Goal: Task Accomplishment & Management: Manage account settings

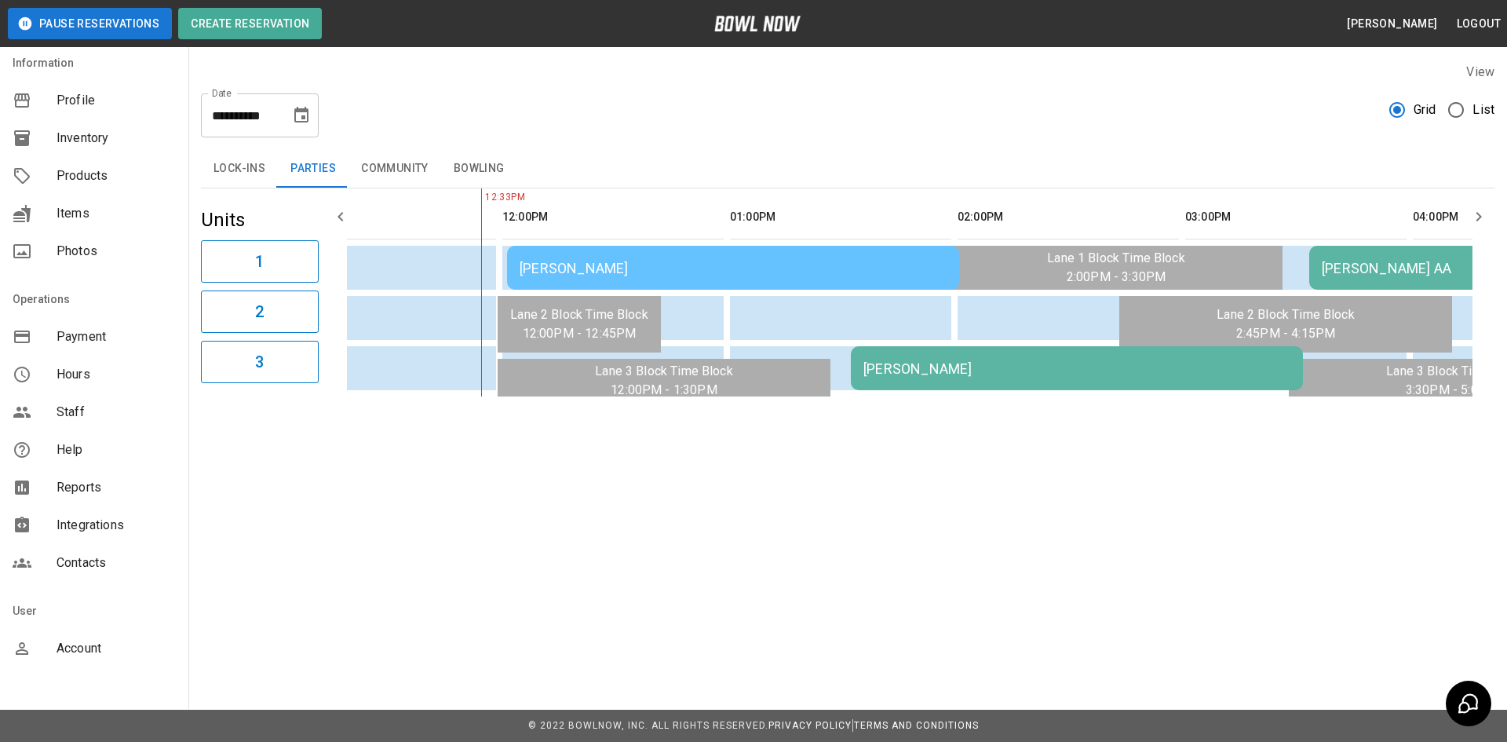
scroll to position [106, 0]
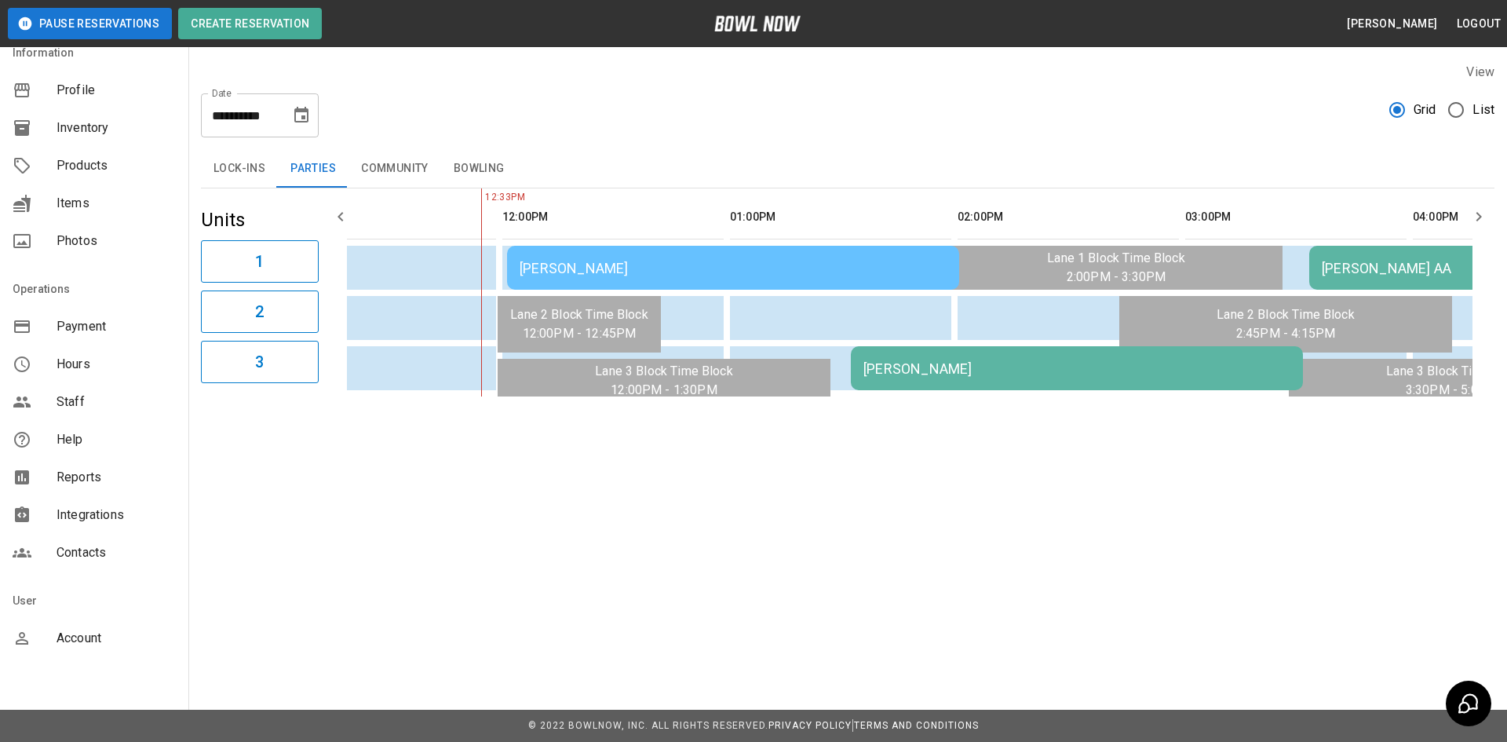
click at [98, 483] on span "Reports" at bounding box center [116, 477] width 119 height 19
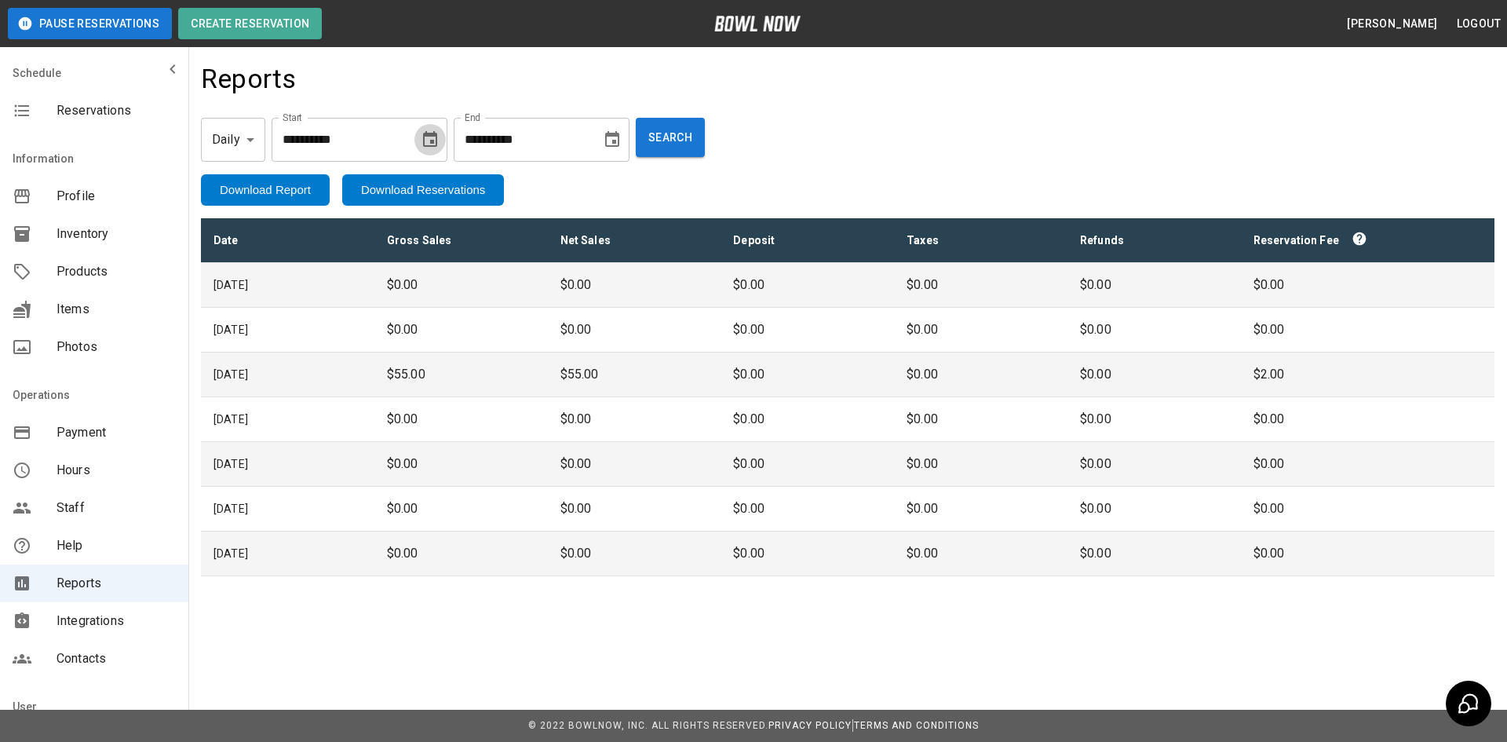
click at [433, 142] on icon "Choose date, selected date is Aug 7, 2025" at bounding box center [430, 139] width 19 height 19
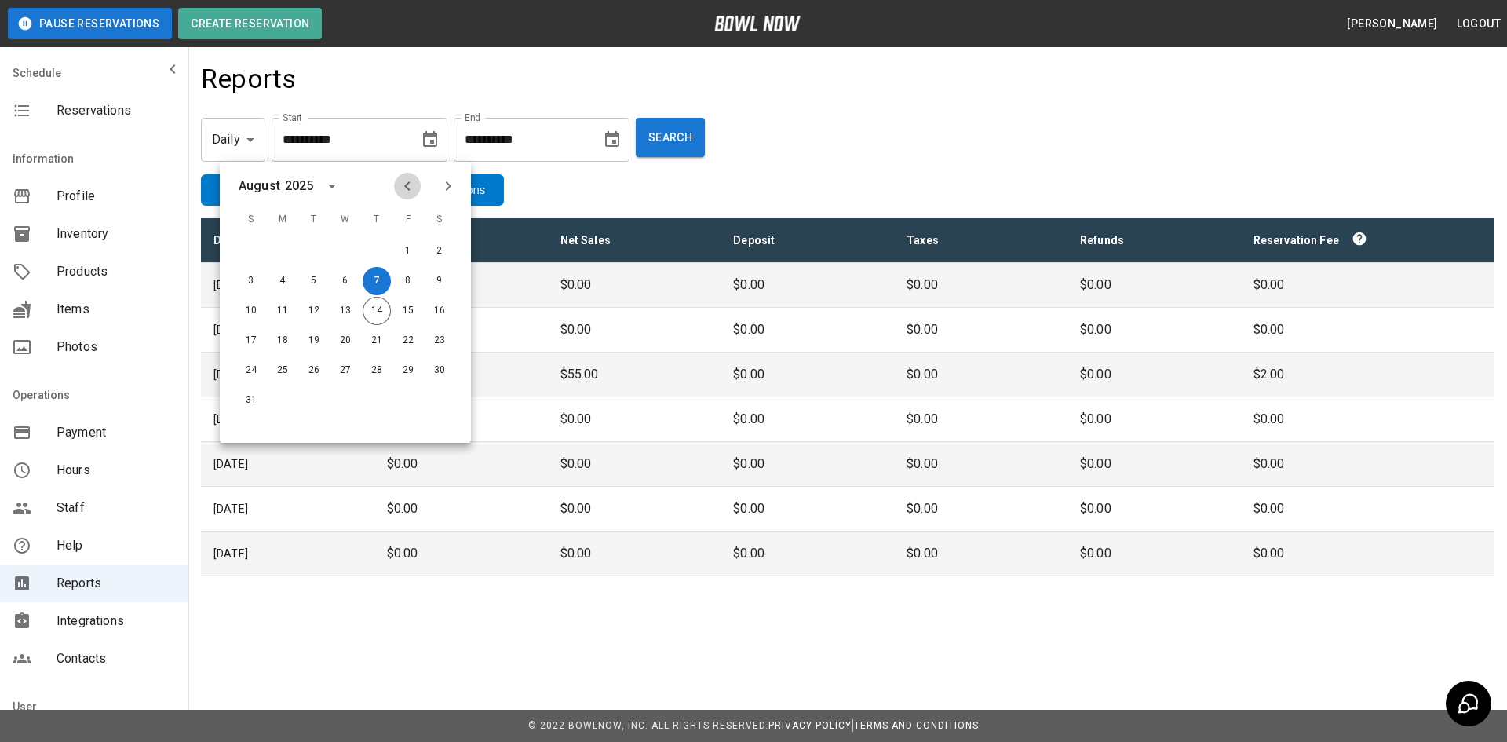
click at [404, 179] on icon "Previous month" at bounding box center [407, 186] width 19 height 19
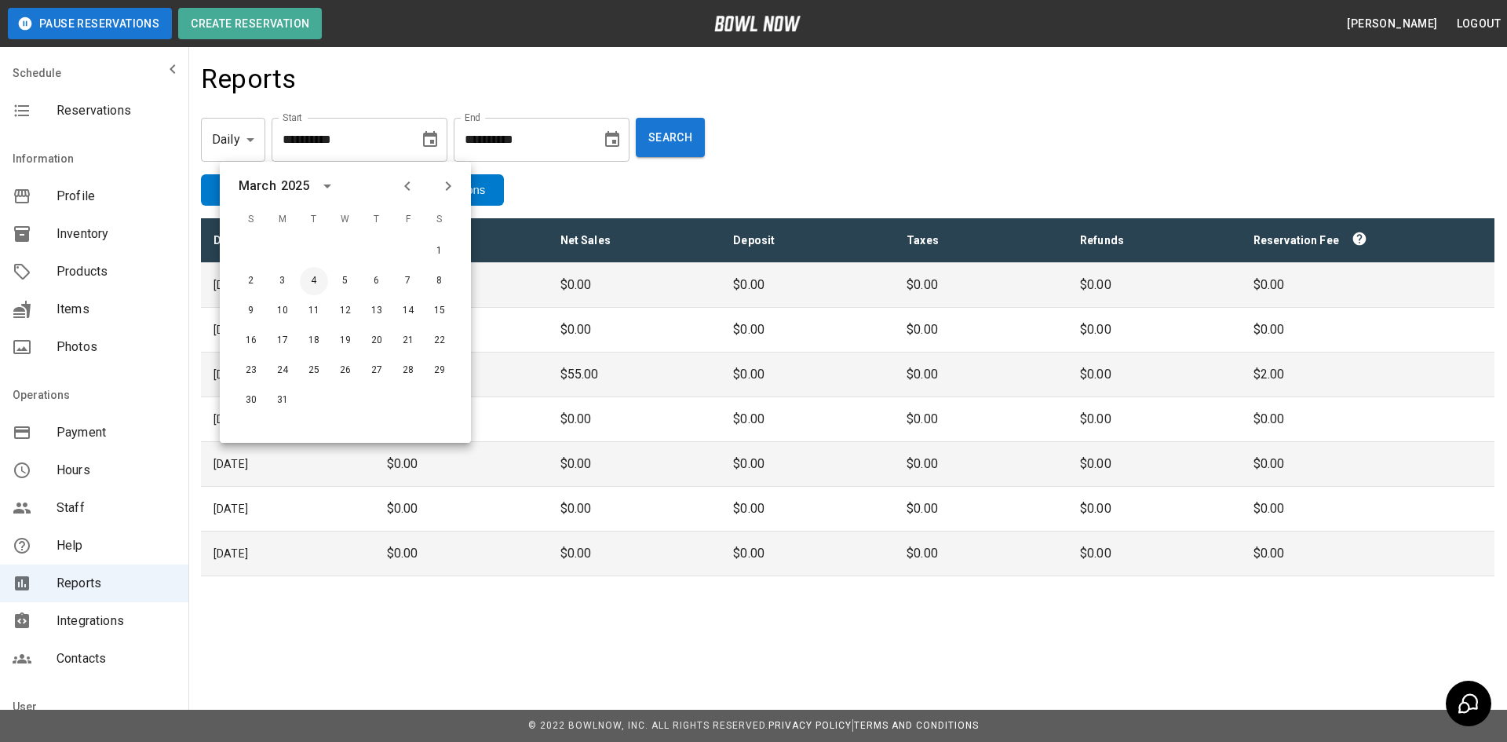
click at [319, 280] on button "4" at bounding box center [314, 281] width 28 height 28
type input "**********"
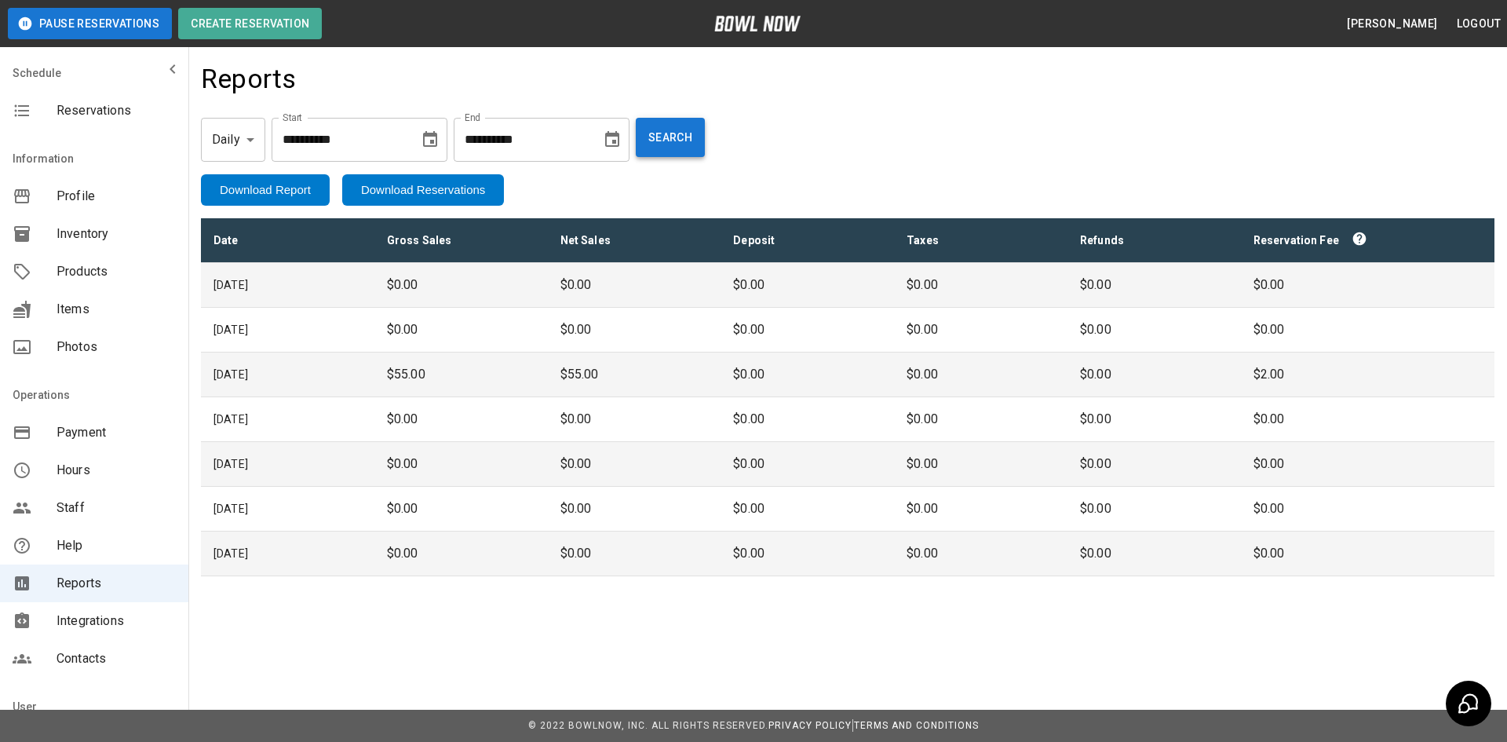
click at [698, 135] on button "Search" at bounding box center [670, 137] width 69 height 39
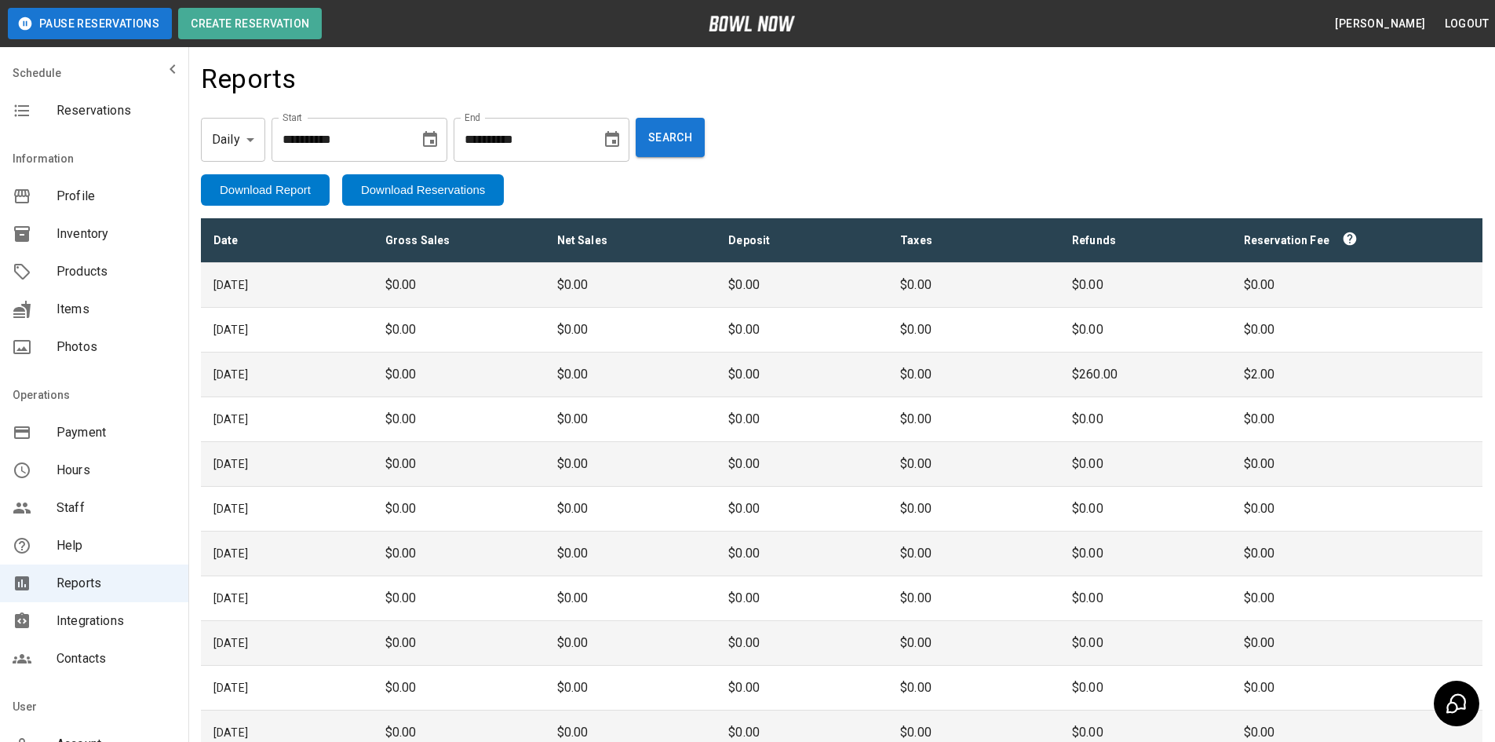
click at [312, 374] on td "[DATE]" at bounding box center [287, 374] width 172 height 45
click at [285, 190] on button "Download Report" at bounding box center [265, 189] width 129 height 31
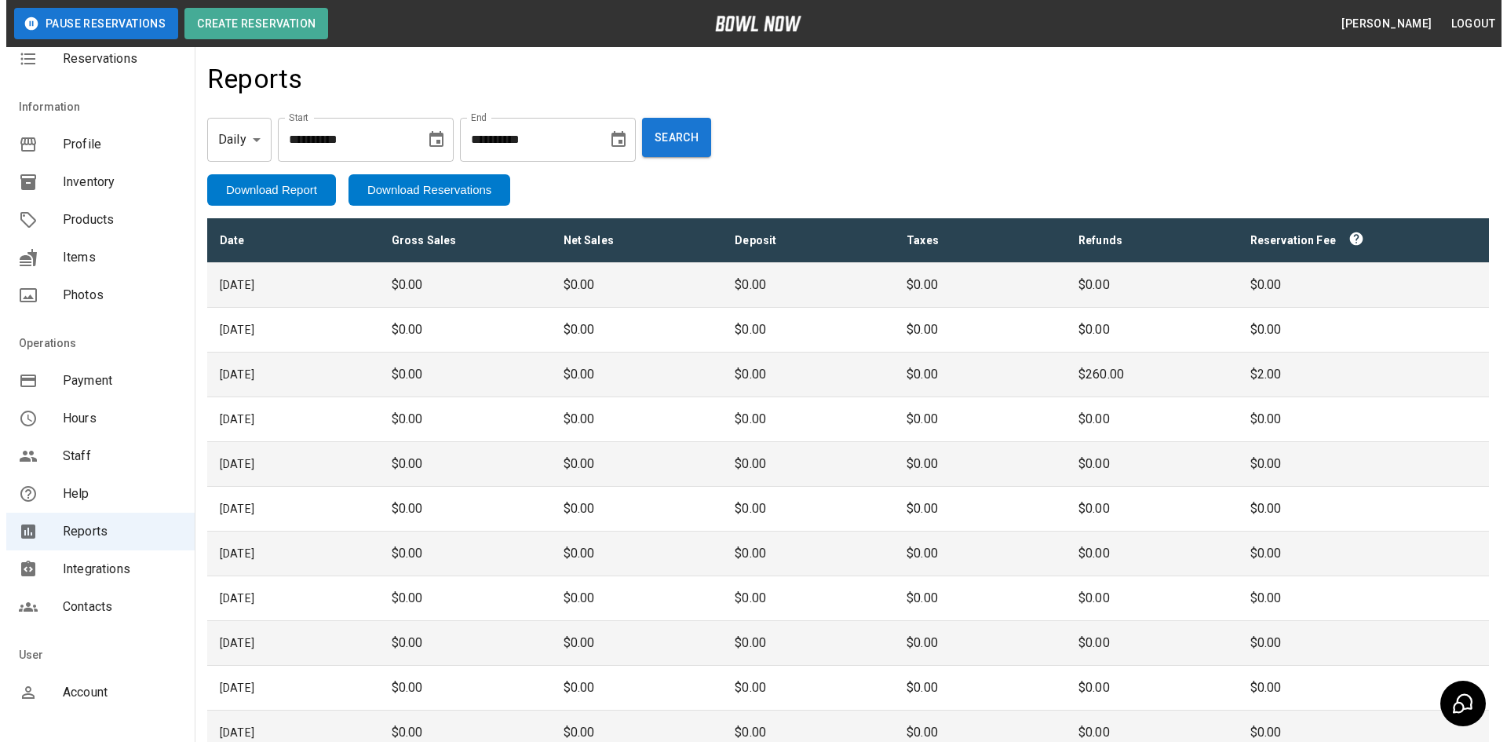
scroll to position [106, 0]
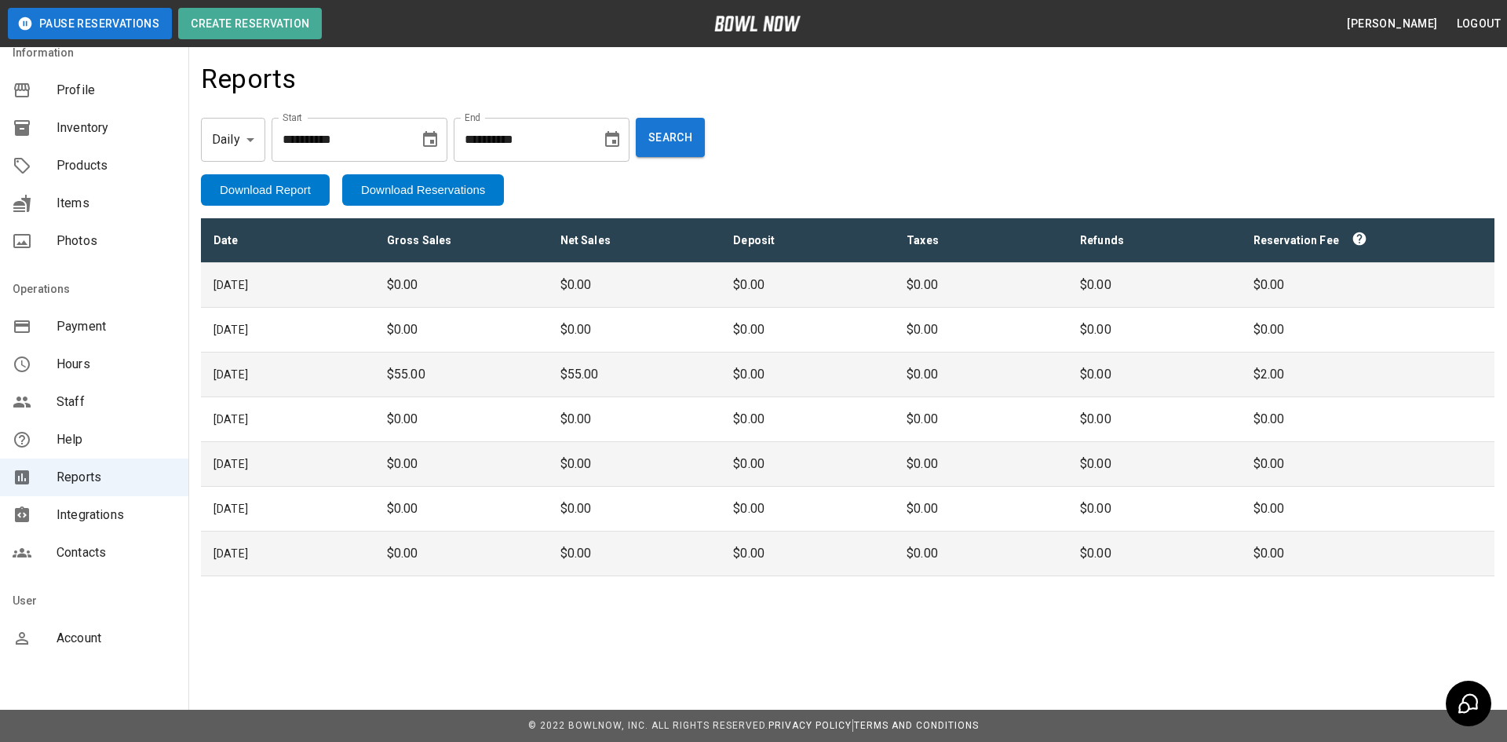
click at [470, 194] on button "Download Reservations" at bounding box center [423, 189] width 162 height 31
click at [245, 144] on body "**********" at bounding box center [753, 371] width 1507 height 742
click at [243, 212] on li "Monthly" at bounding box center [231, 210] width 71 height 28
type input "*****"
click at [721, 134] on button "Search" at bounding box center [686, 137] width 69 height 39
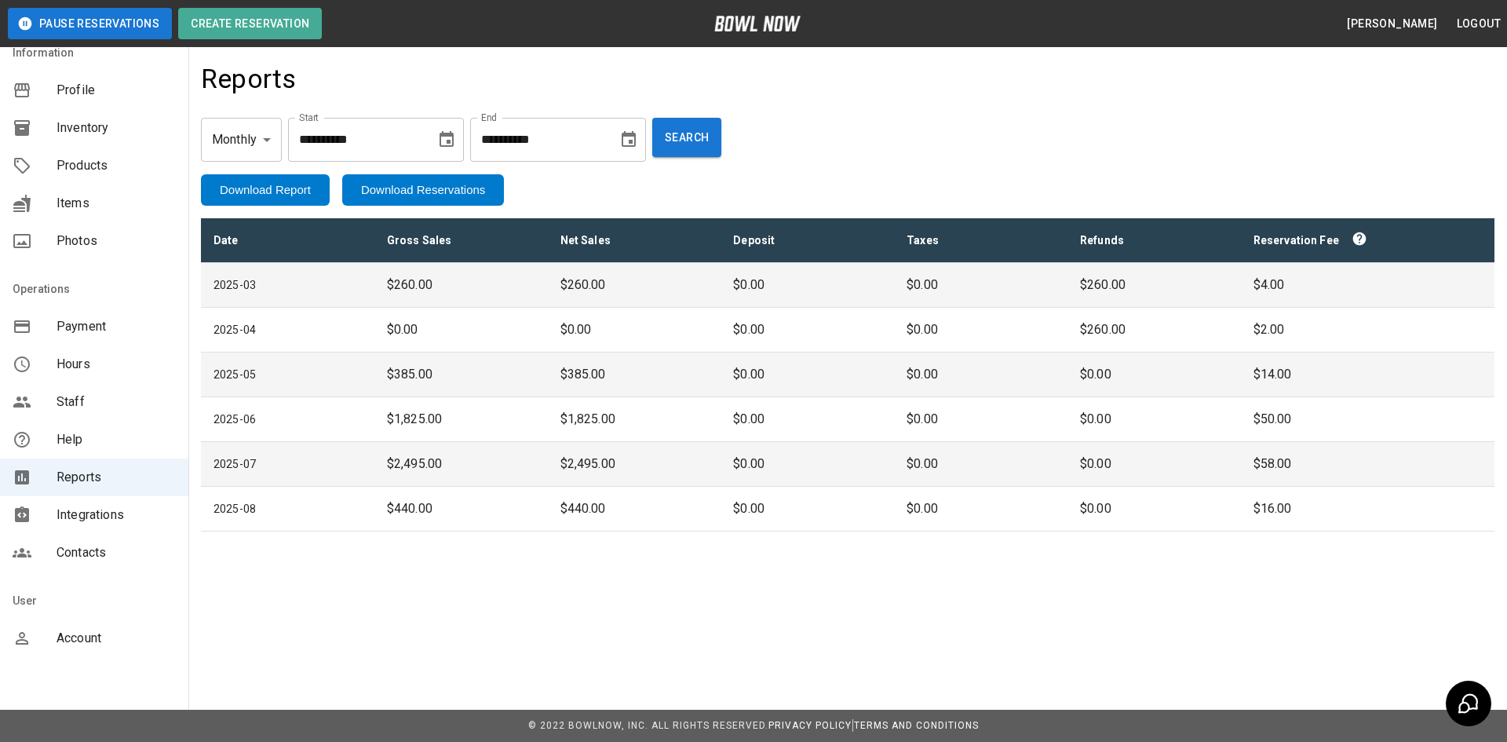
click at [268, 140] on body "**********" at bounding box center [753, 371] width 1507 height 742
click at [268, 140] on div at bounding box center [753, 371] width 1507 height 742
click at [260, 192] on button "Download Report" at bounding box center [265, 189] width 129 height 31
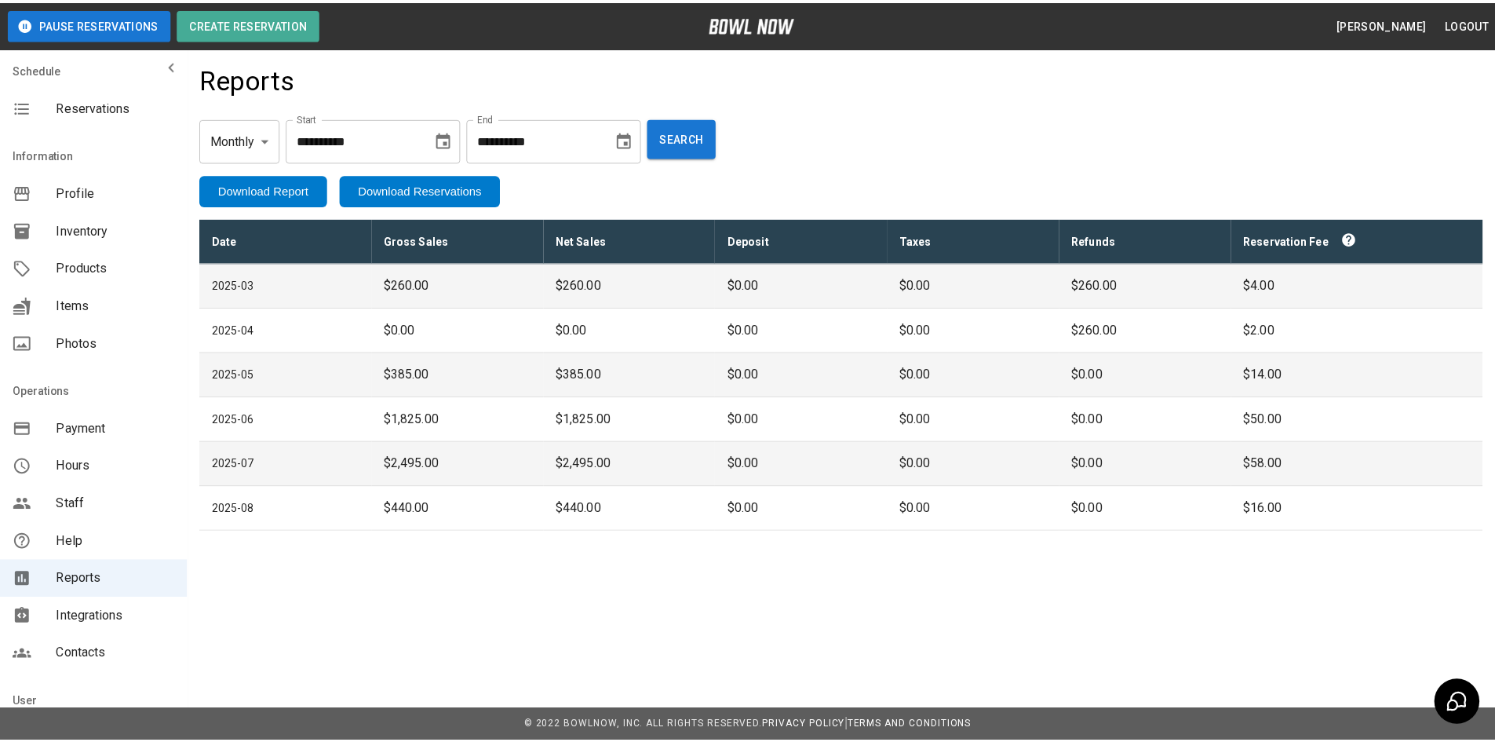
scroll to position [0, 0]
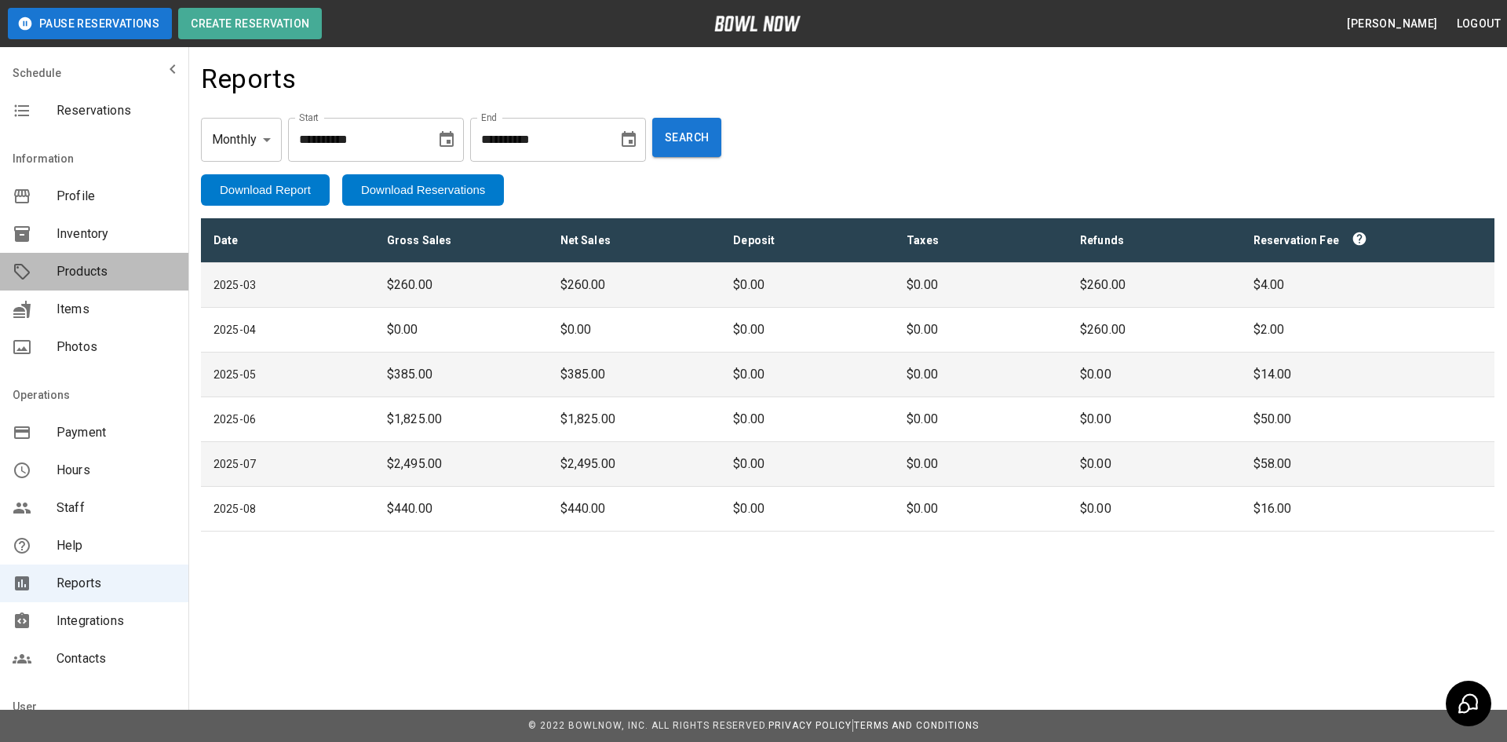
click at [101, 272] on span "Products" at bounding box center [116, 271] width 119 height 19
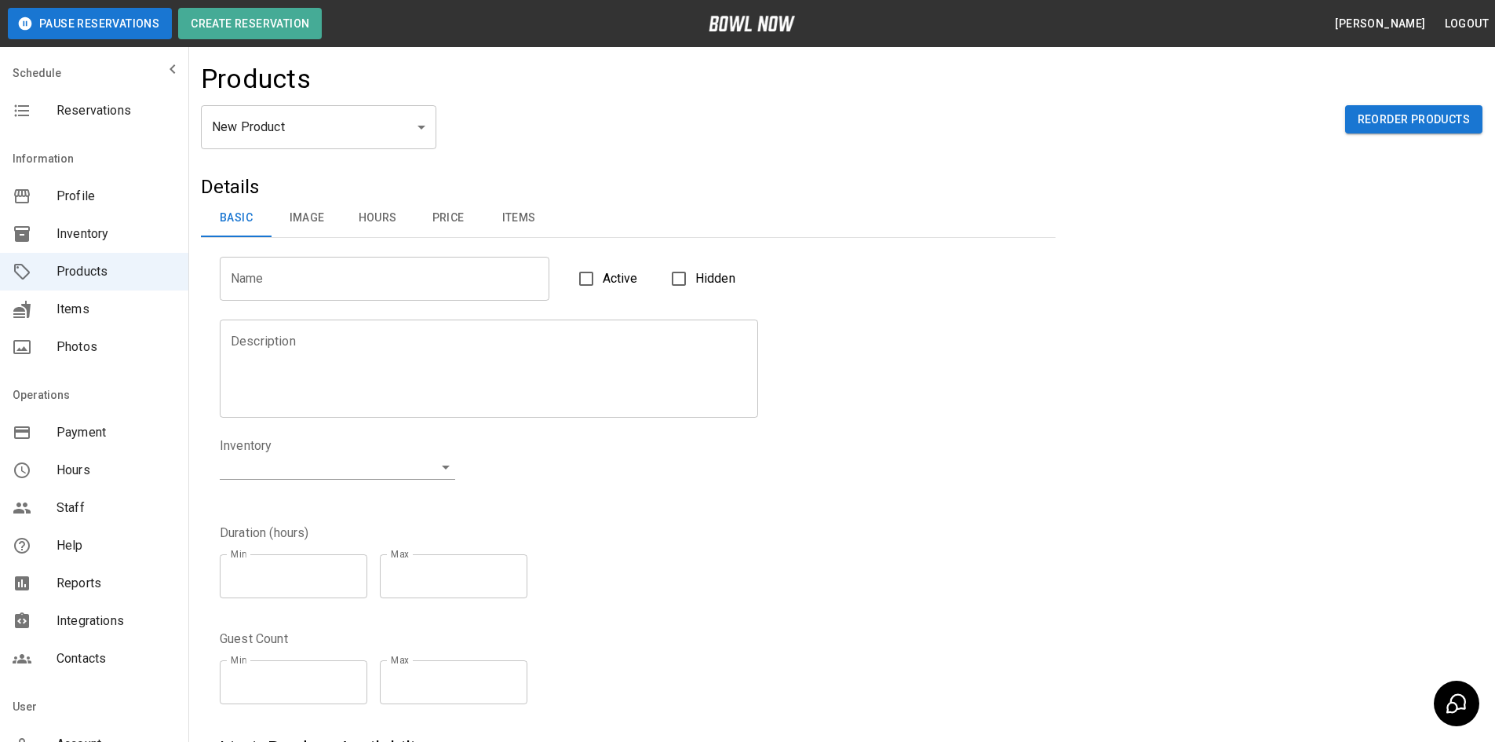
click at [70, 231] on span "Inventory" at bounding box center [116, 234] width 119 height 19
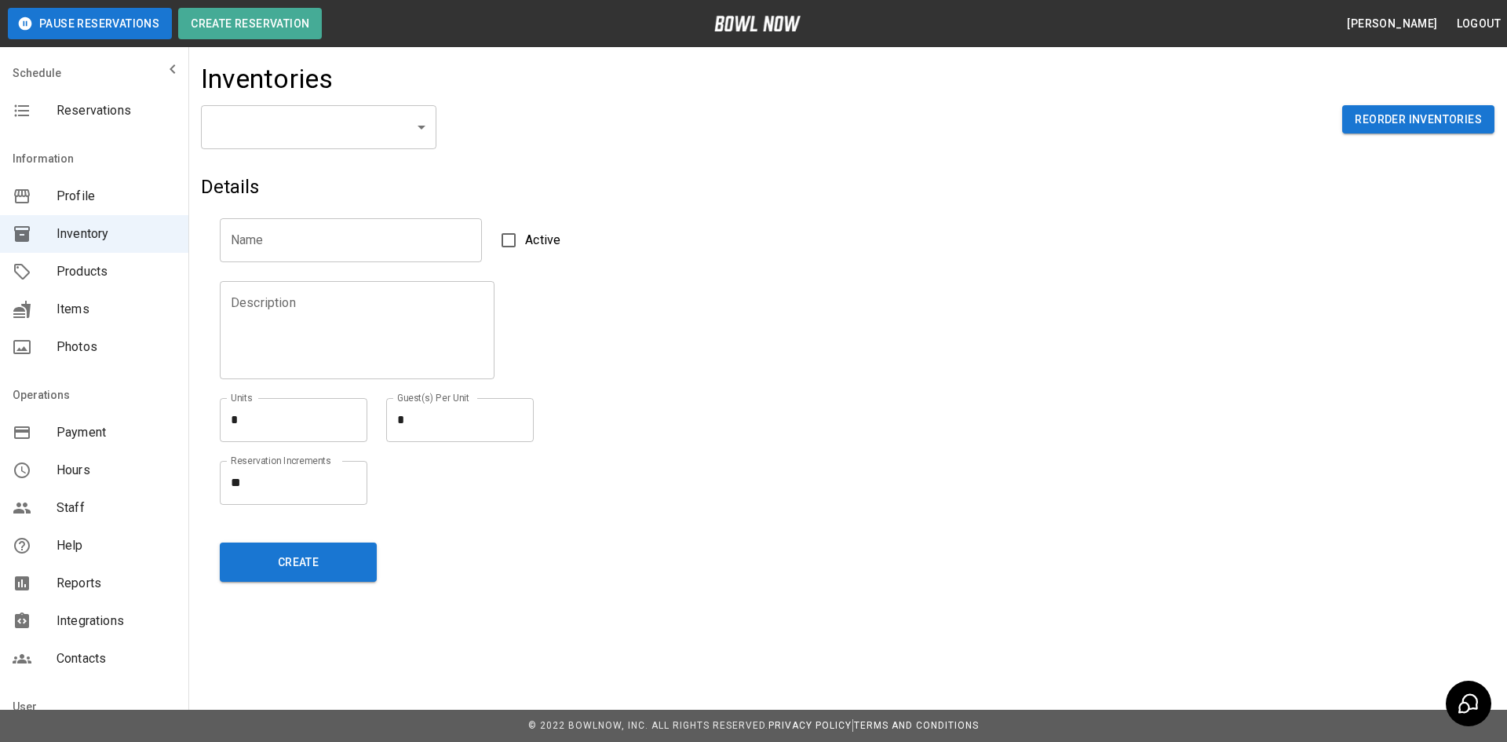
click at [72, 195] on span "Profile" at bounding box center [116, 196] width 119 height 19
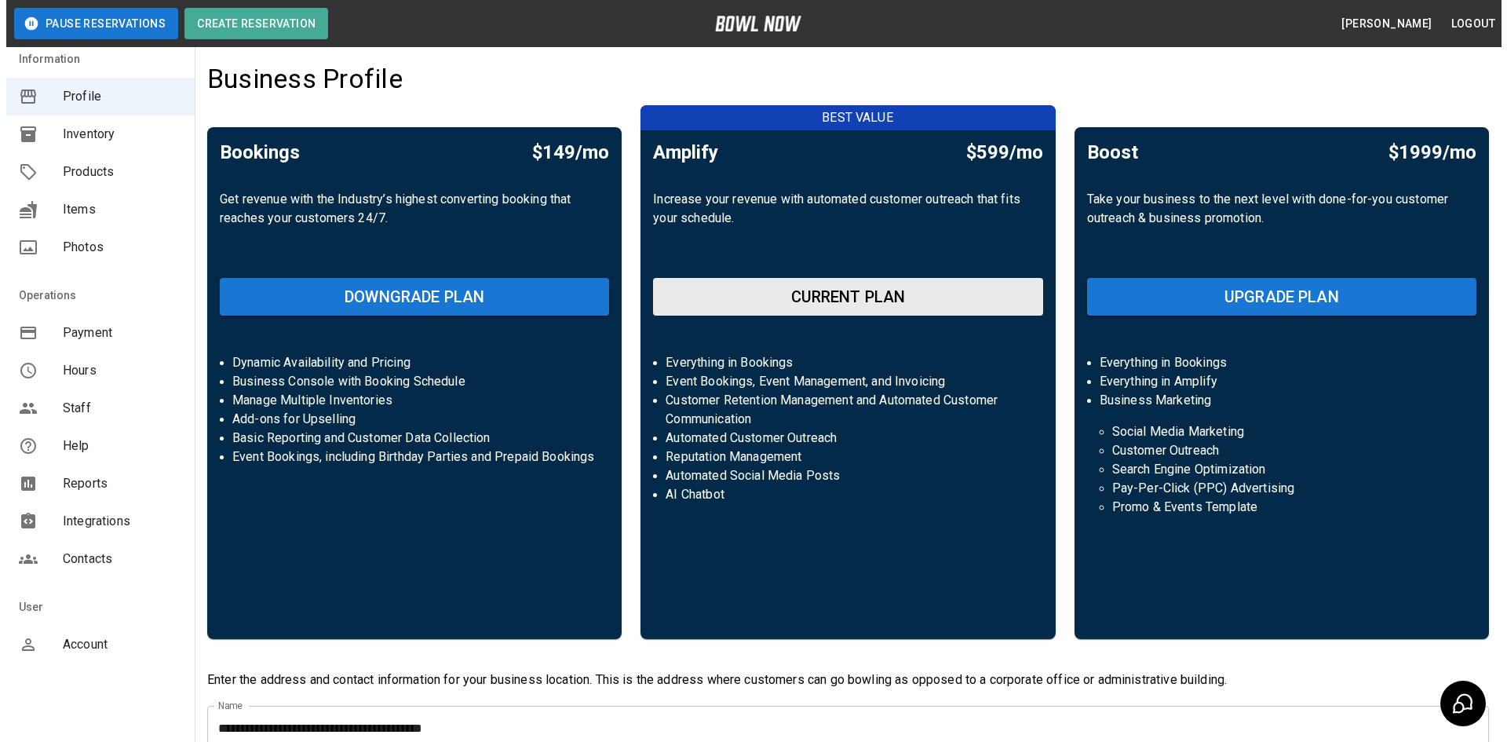
scroll to position [106, 0]
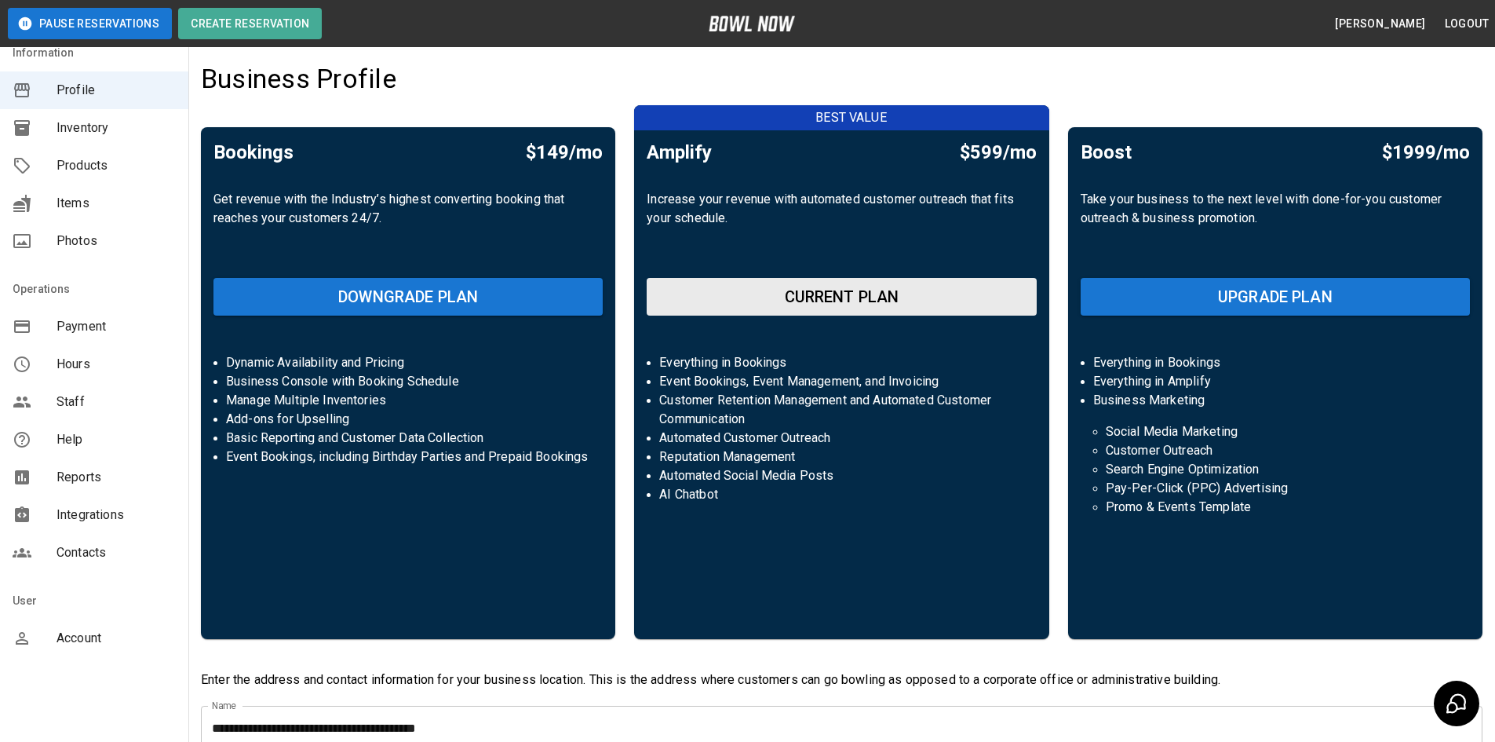
click at [99, 475] on span "Reports" at bounding box center [116, 477] width 119 height 19
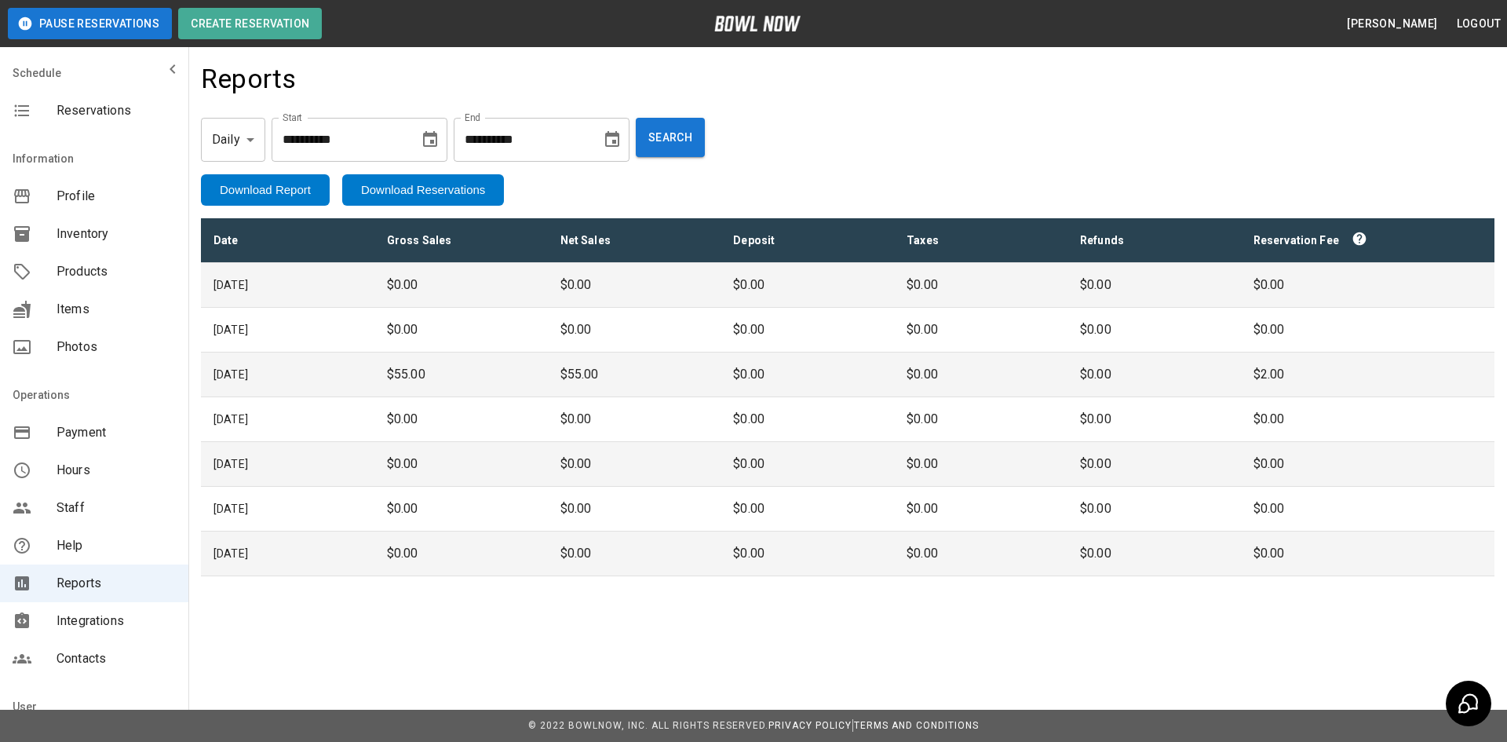
click at [251, 142] on body "**********" at bounding box center [753, 371] width 1507 height 742
click at [327, 81] on div at bounding box center [753, 371] width 1507 height 742
click at [810, 117] on div "**********" at bounding box center [848, 139] width 1294 height 69
click at [84, 429] on span "Payment" at bounding box center [116, 432] width 119 height 19
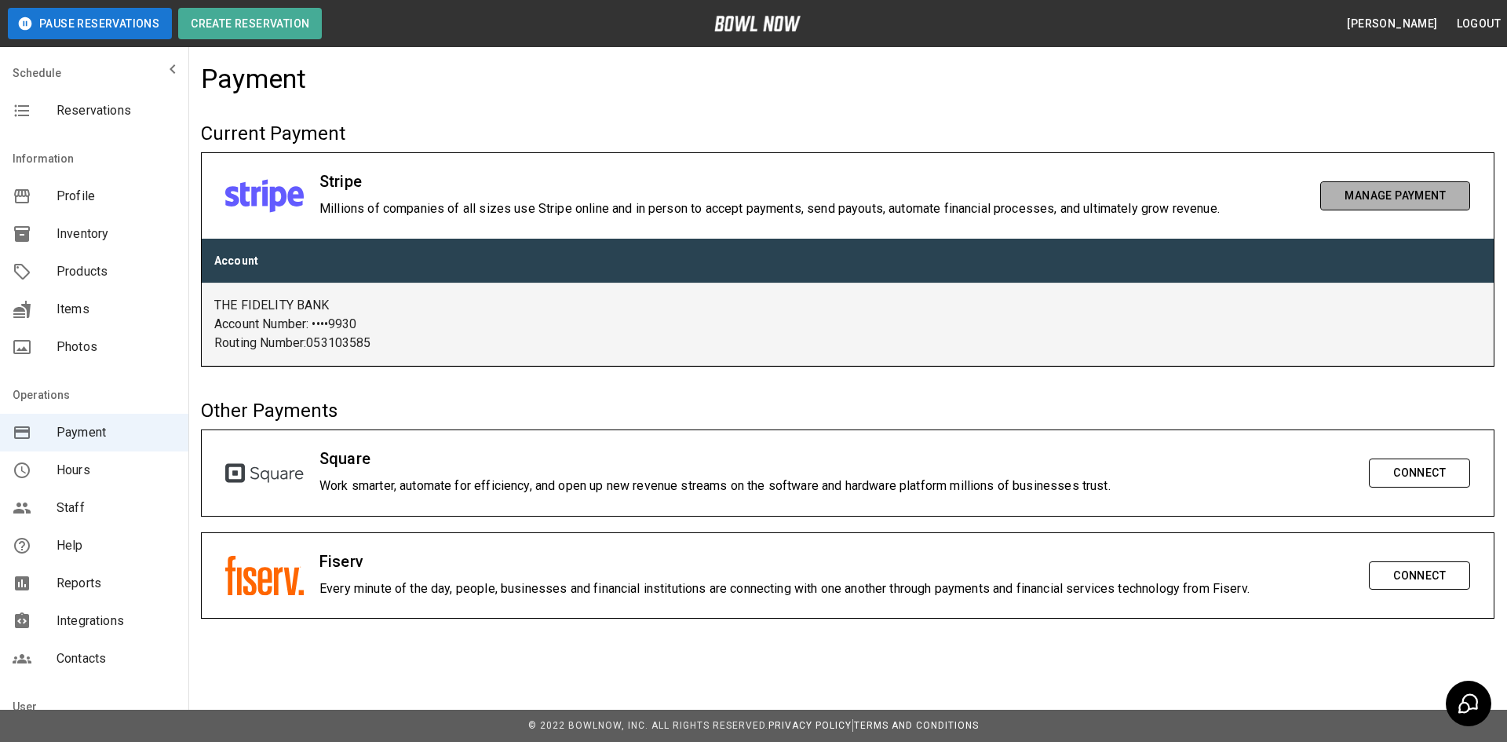
click at [1408, 196] on button "Manage Payment" at bounding box center [1395, 195] width 150 height 29
click at [96, 578] on span "Reports" at bounding box center [116, 583] width 119 height 19
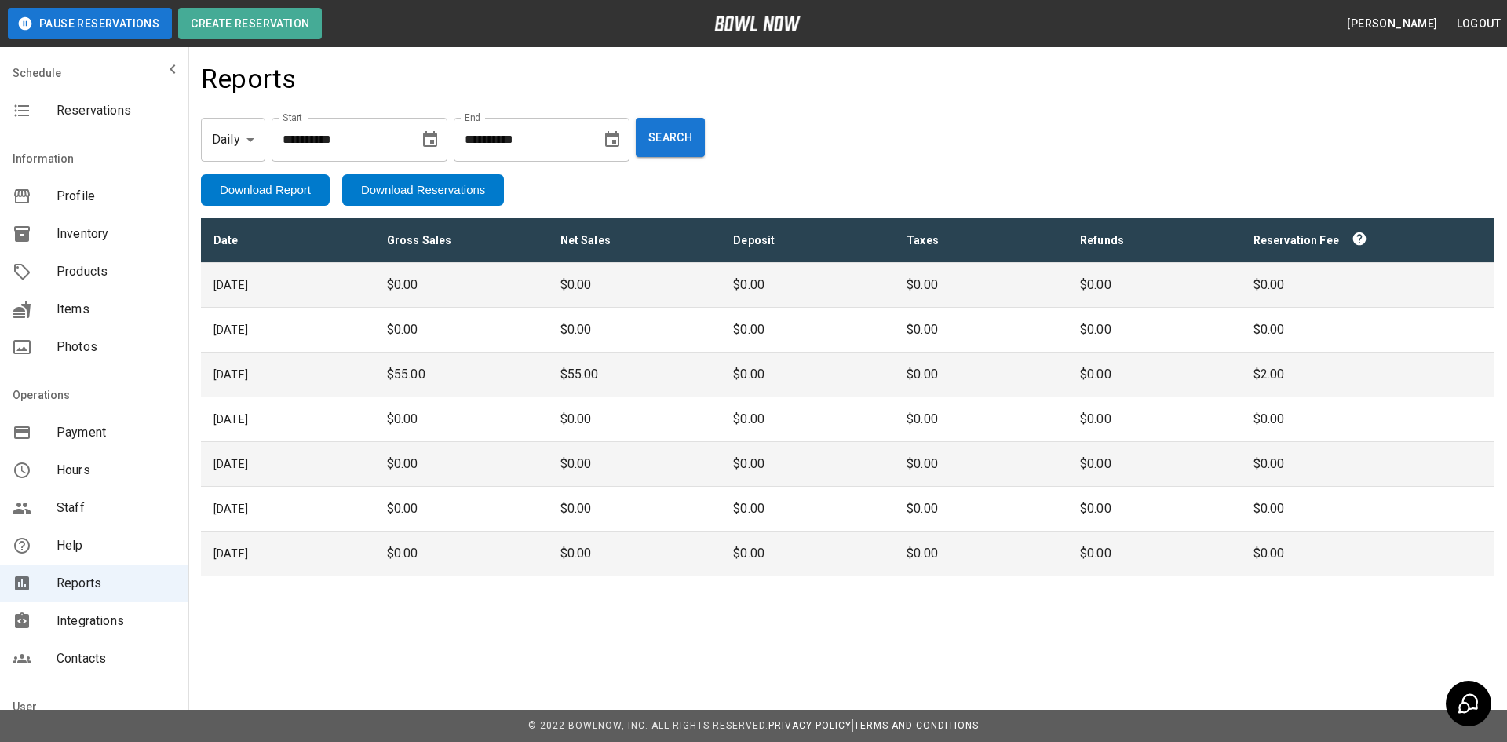
click at [111, 111] on span "Reservations" at bounding box center [116, 110] width 119 height 19
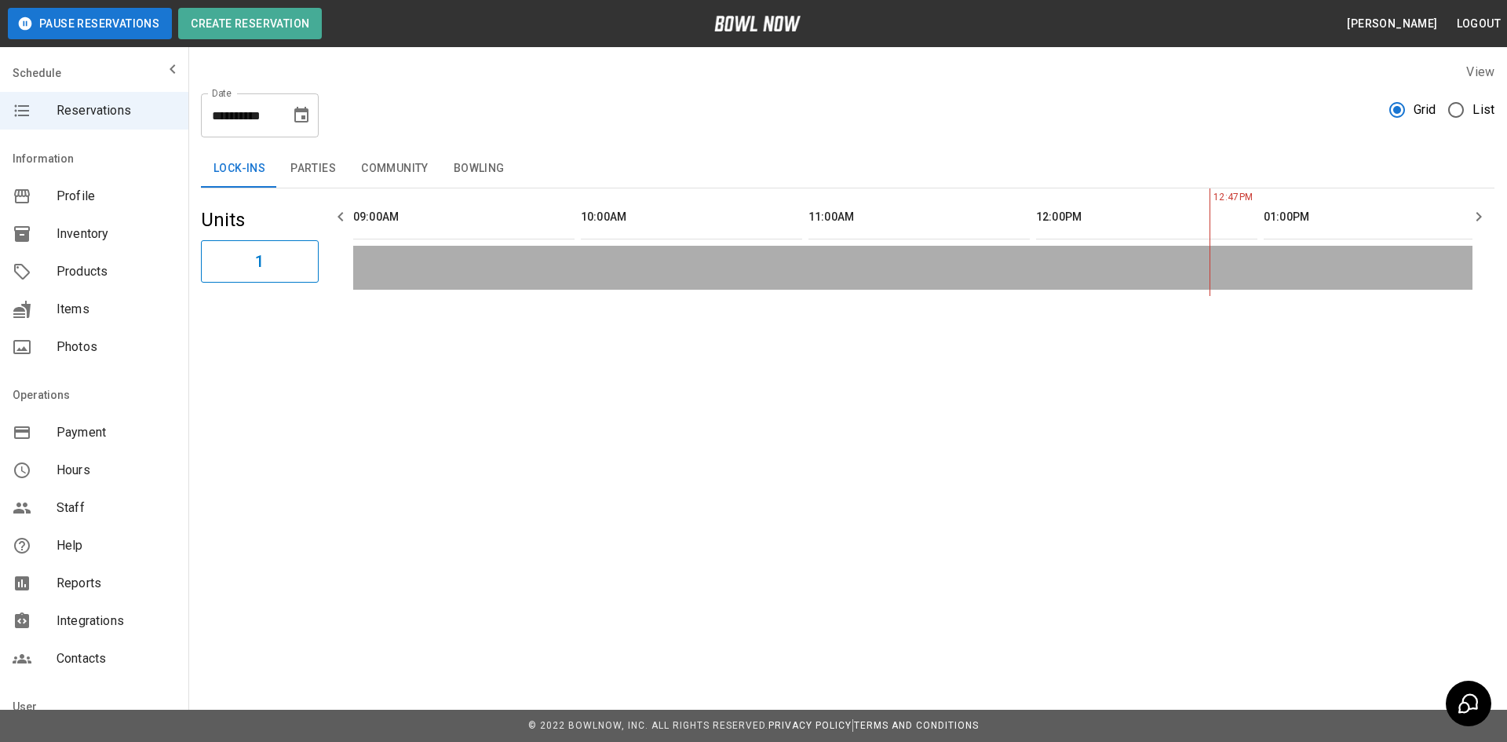
scroll to position [0, 683]
click at [301, 111] on icon "Choose date, selected date is Aug 14, 2025" at bounding box center [301, 115] width 14 height 16
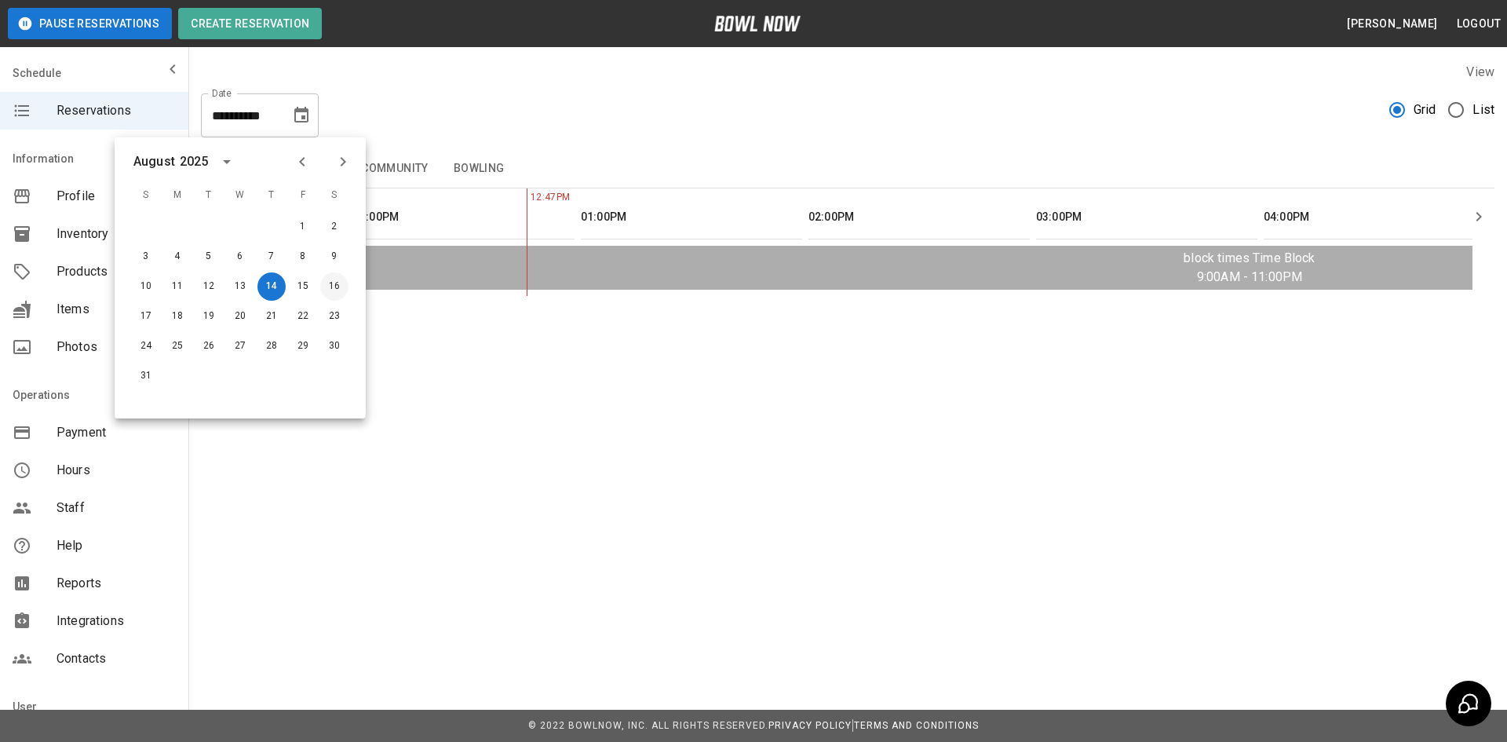
click at [331, 282] on button "16" at bounding box center [334, 286] width 28 height 28
type input "**********"
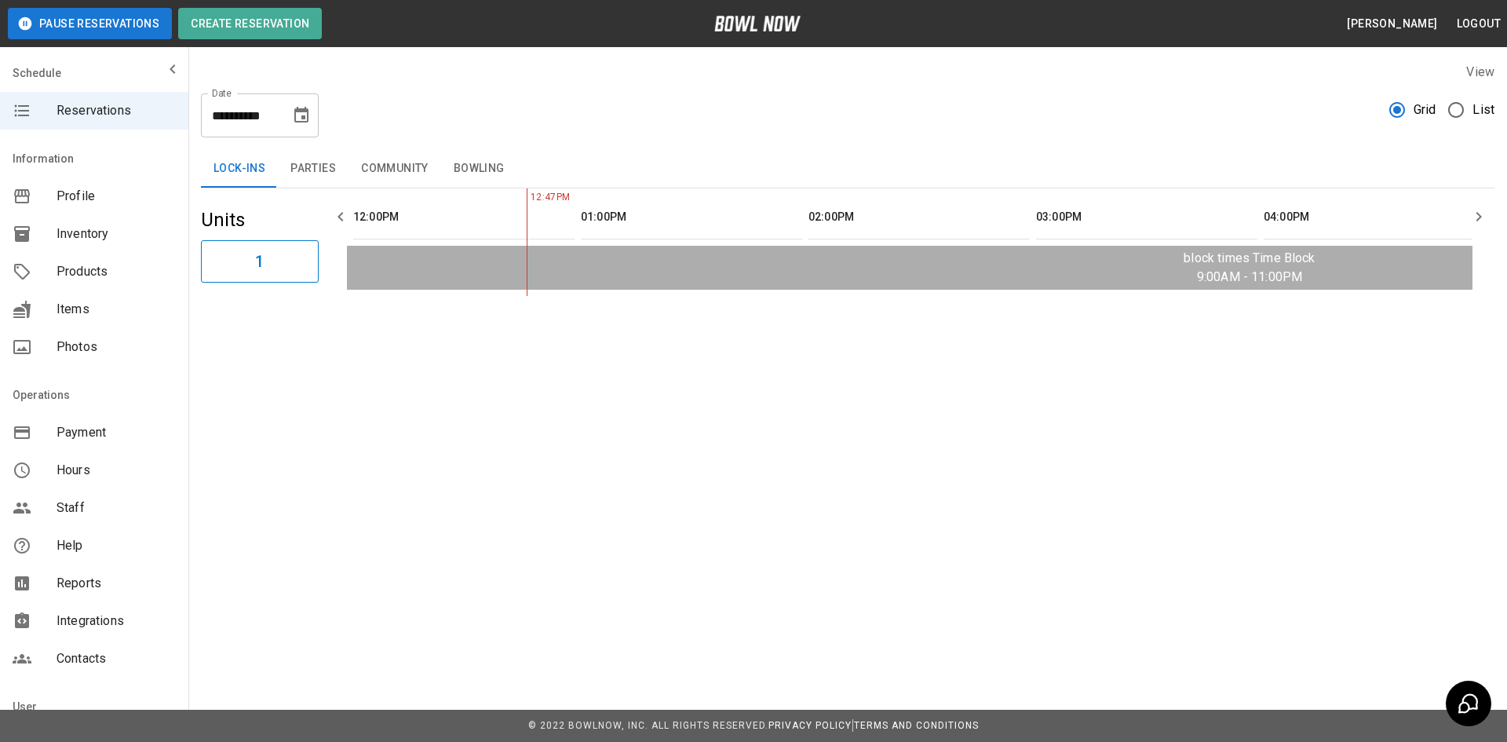
click at [316, 169] on button "Parties" at bounding box center [313, 169] width 71 height 38
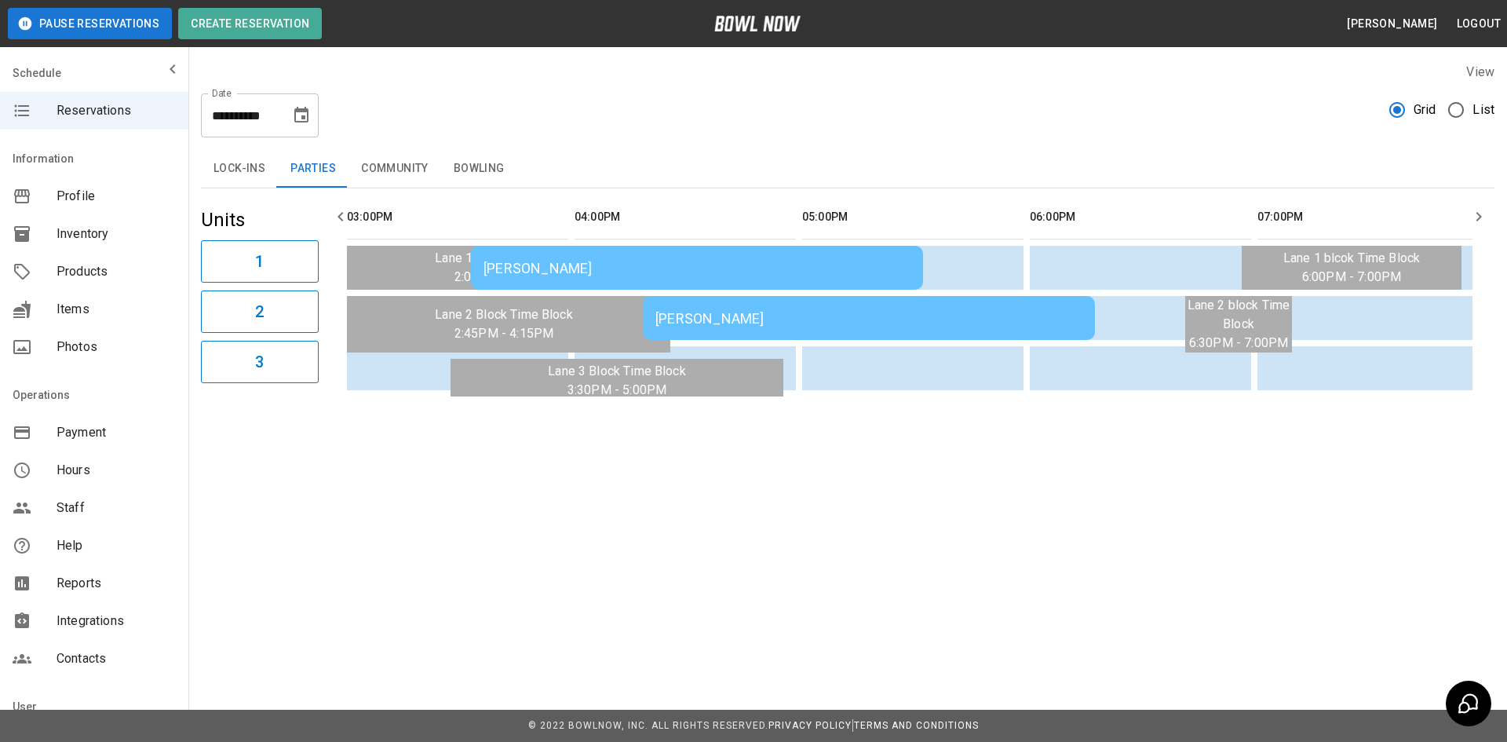
scroll to position [0, 1320]
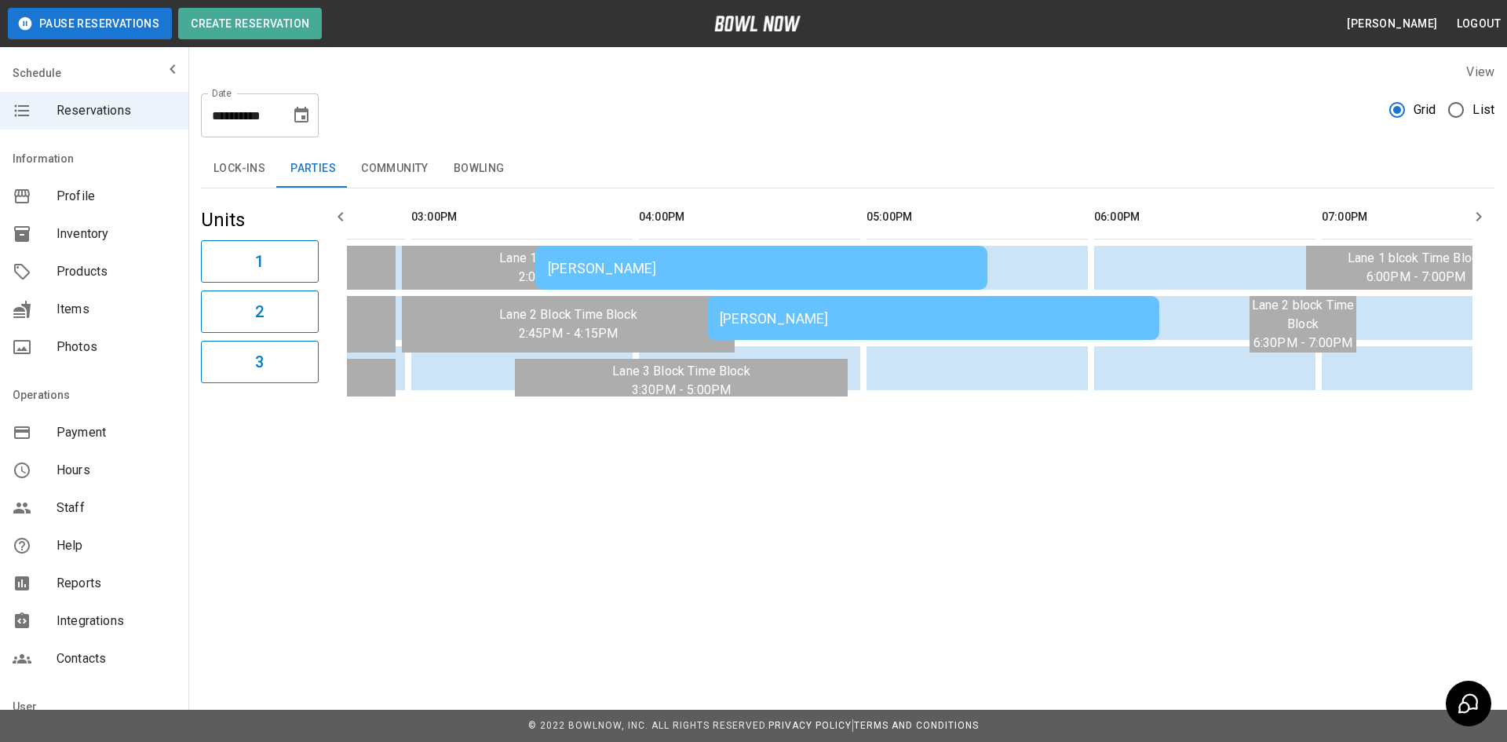
click at [853, 318] on div "Michelle Vanbeek" at bounding box center [933, 318] width 427 height 16
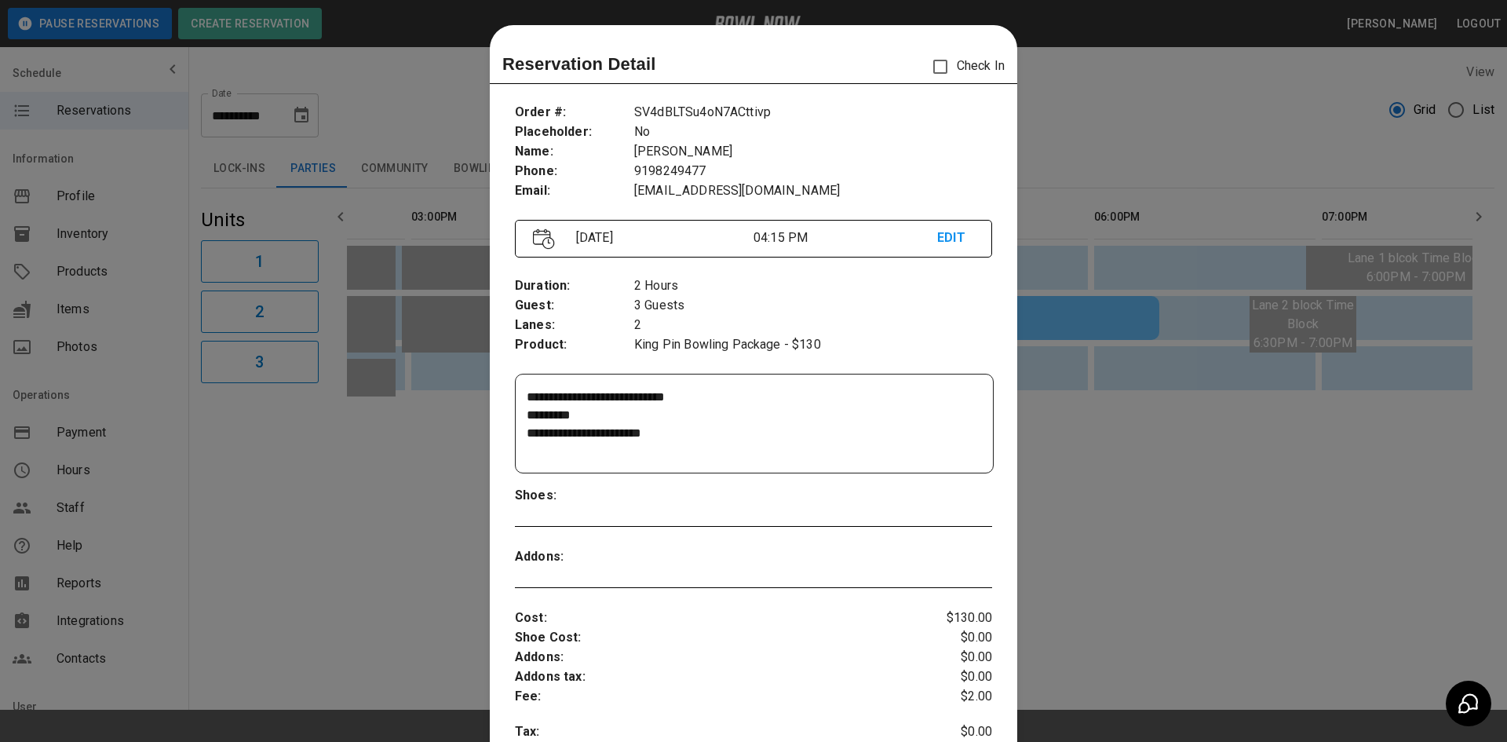
click at [431, 85] on div at bounding box center [753, 371] width 1507 height 742
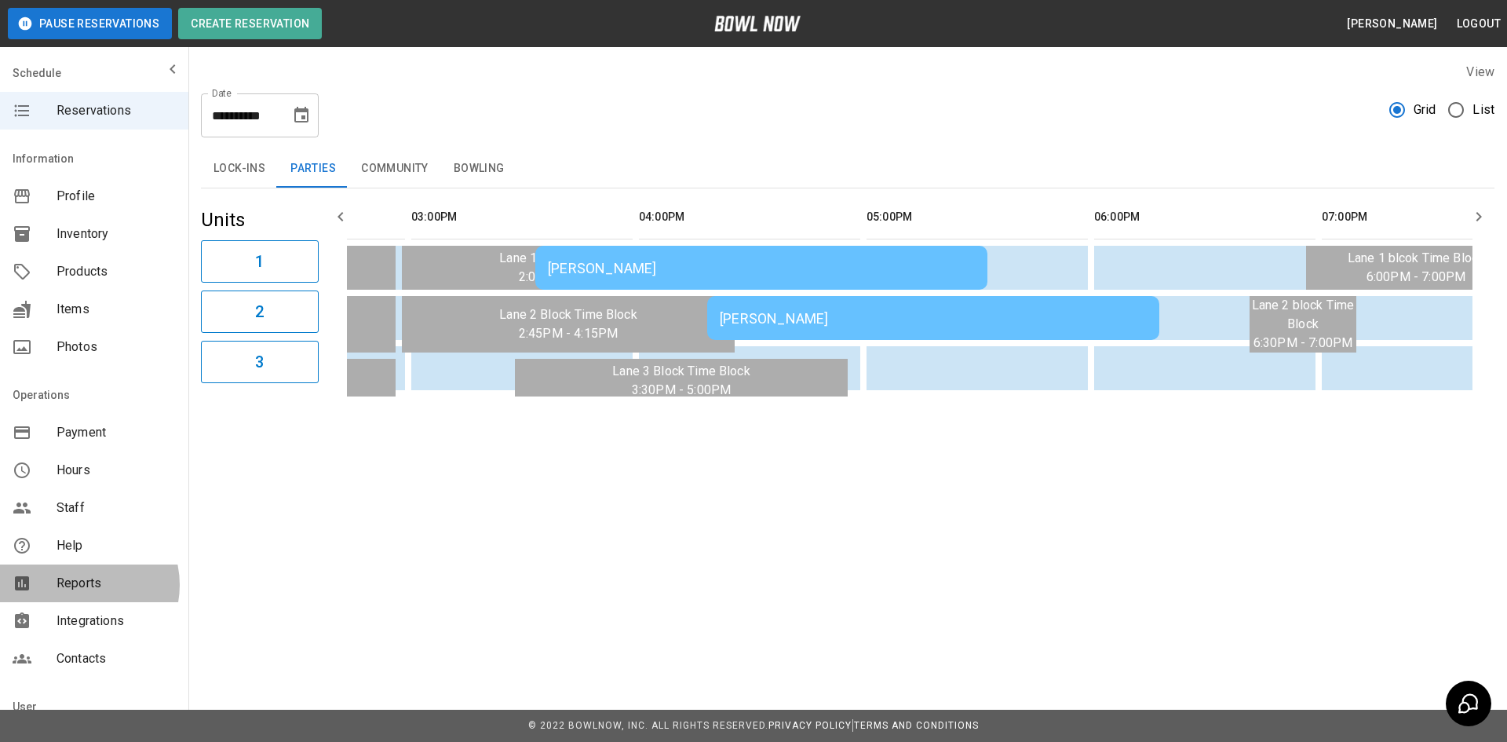
click at [82, 585] on span "Reports" at bounding box center [116, 583] width 119 height 19
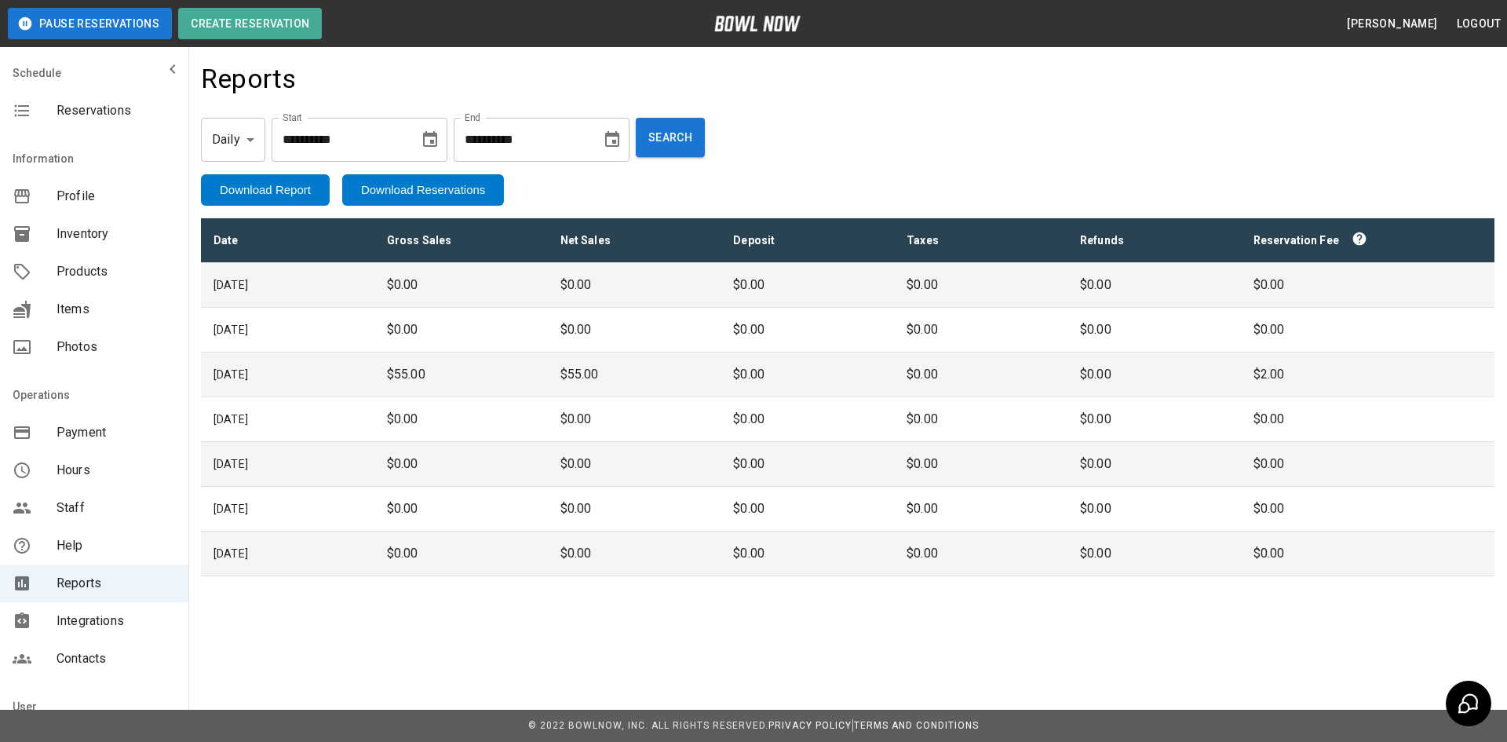
click at [75, 114] on span "Reservations" at bounding box center [116, 110] width 119 height 19
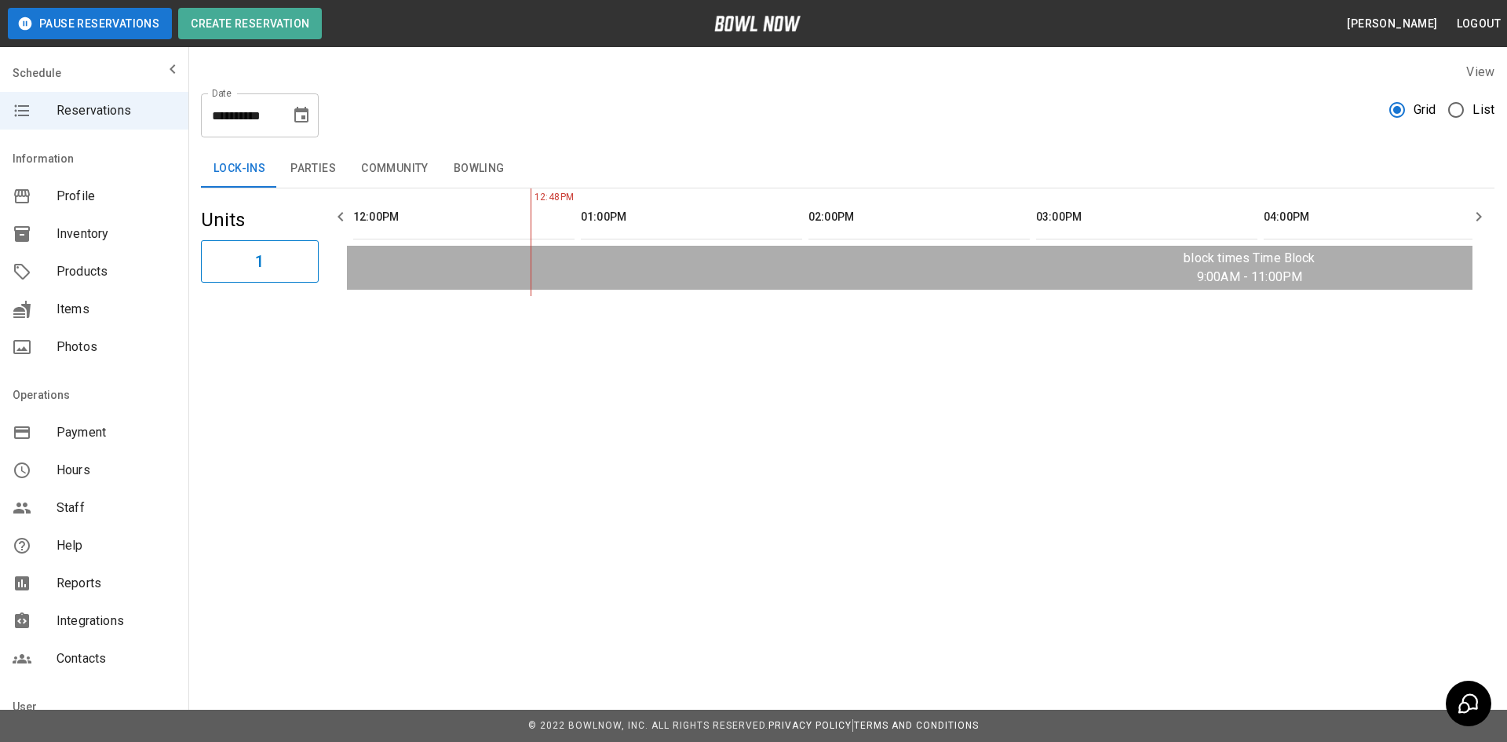
click at [82, 209] on div "Profile" at bounding box center [94, 196] width 188 height 38
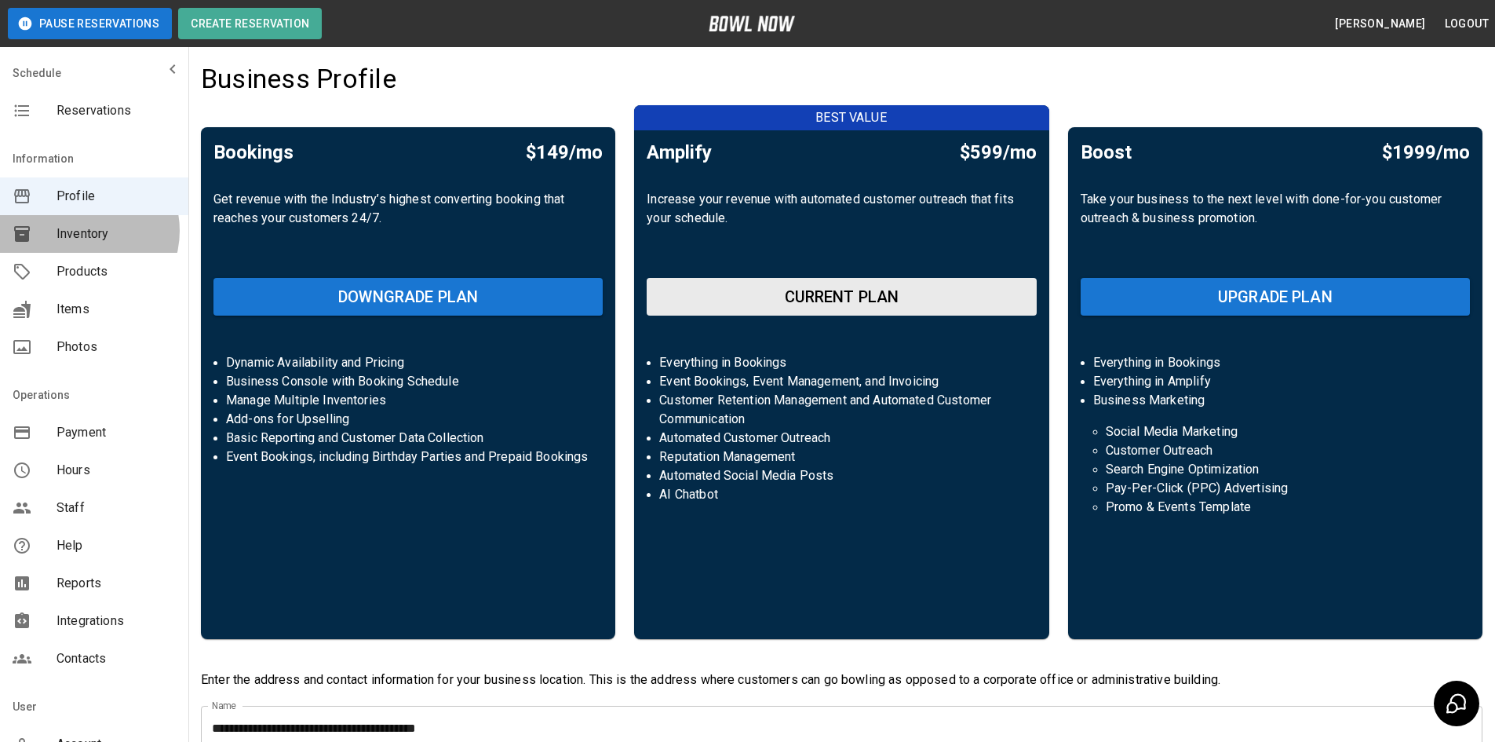
click at [81, 231] on span "Inventory" at bounding box center [116, 234] width 119 height 19
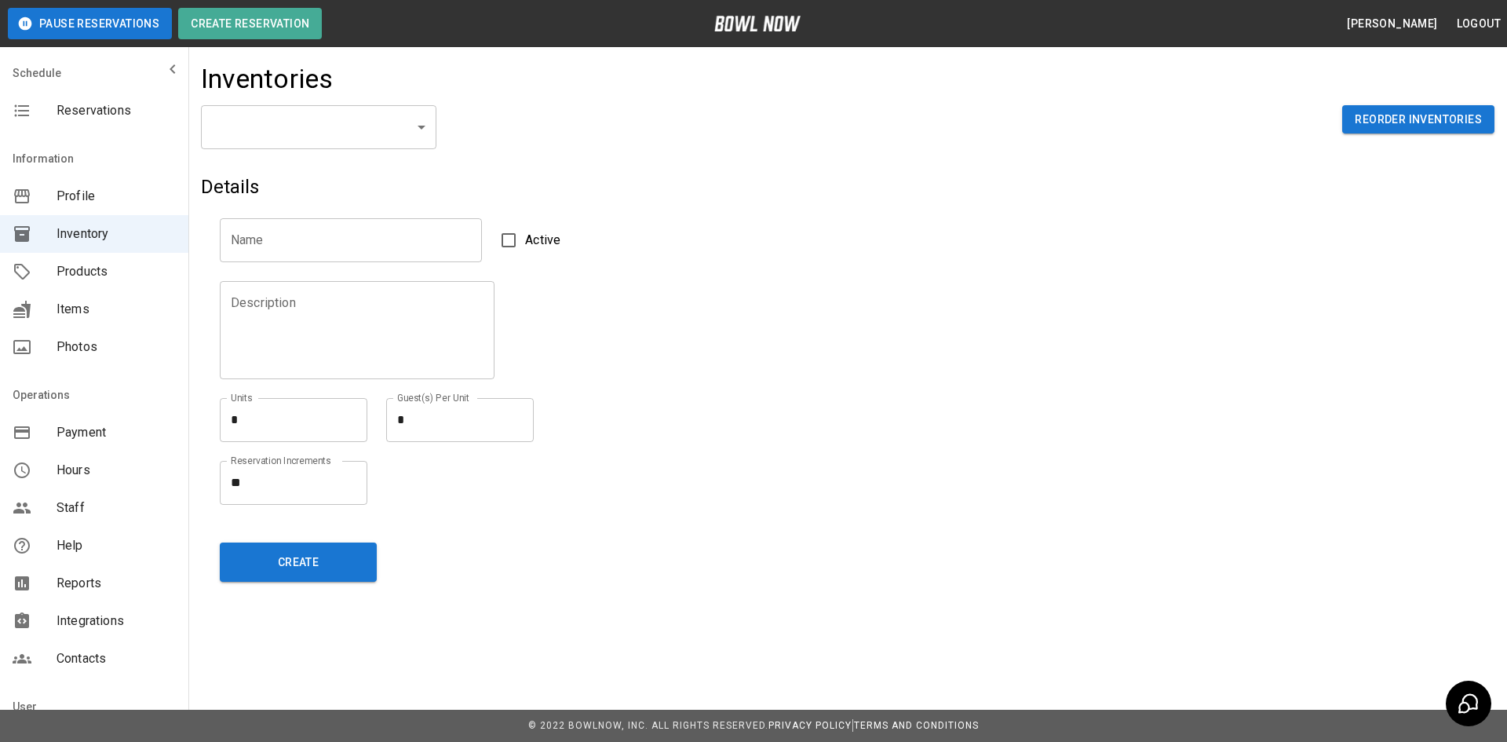
click at [76, 276] on span "Products" at bounding box center [116, 271] width 119 height 19
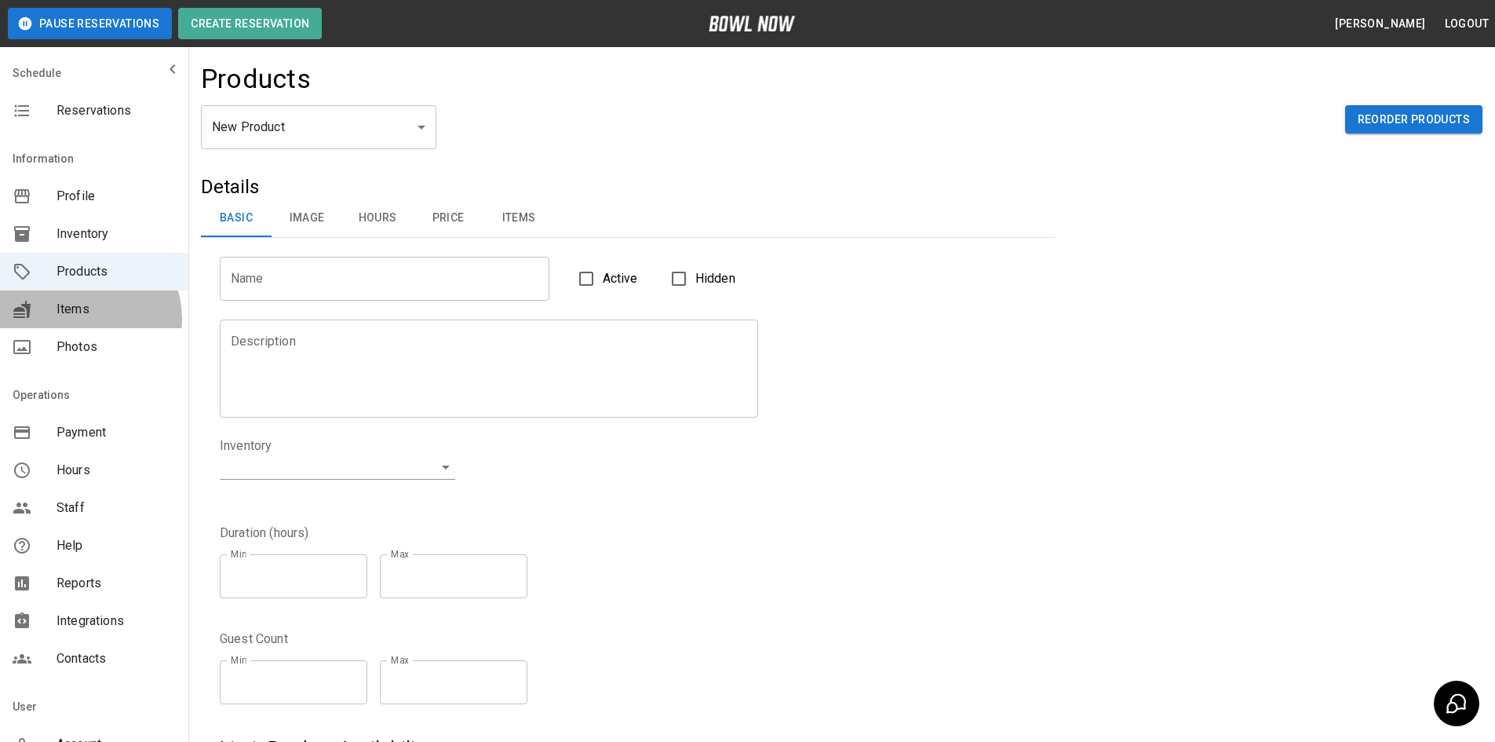
click at [82, 319] on div "Items" at bounding box center [94, 309] width 188 height 38
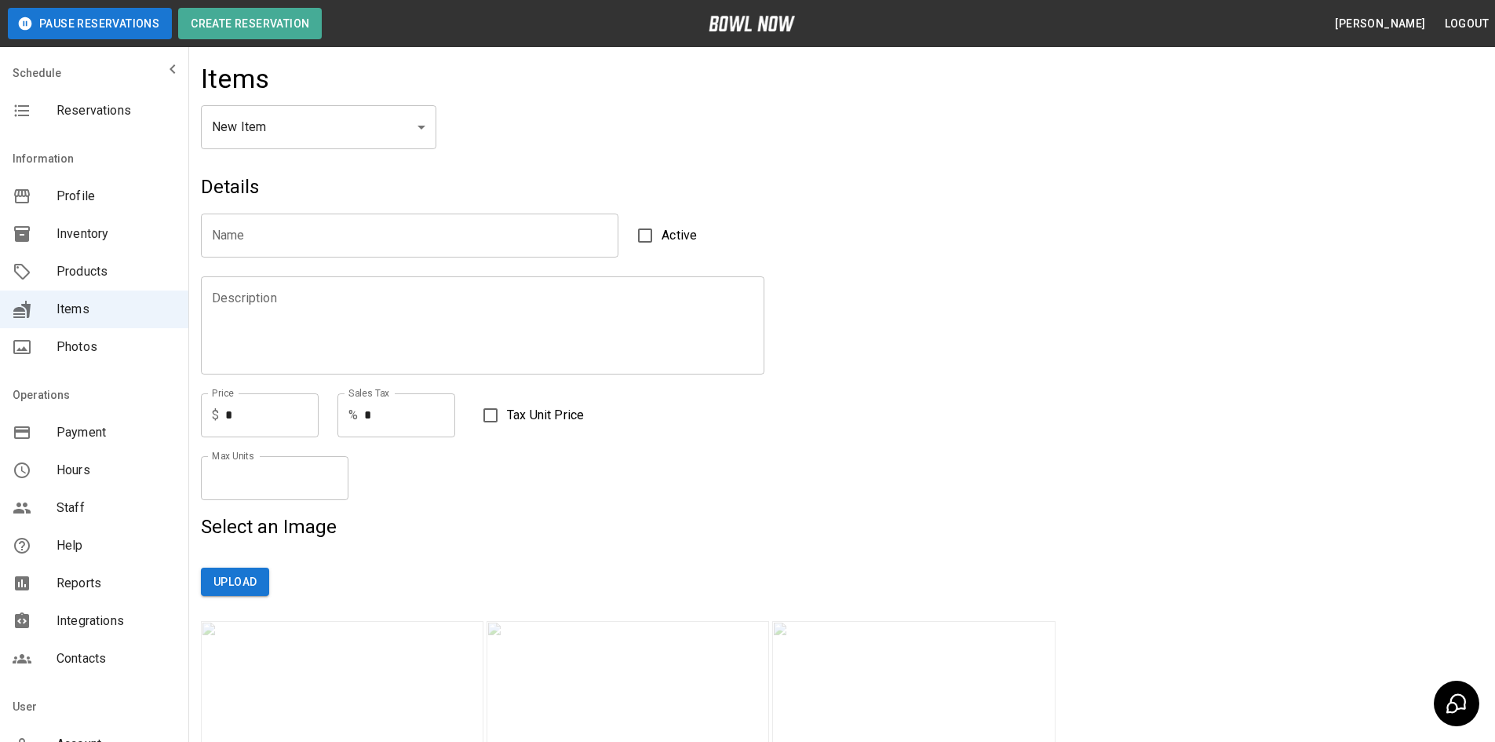
click at [90, 422] on div "Payment" at bounding box center [94, 433] width 188 height 38
